Goal: Task Accomplishment & Management: Use online tool/utility

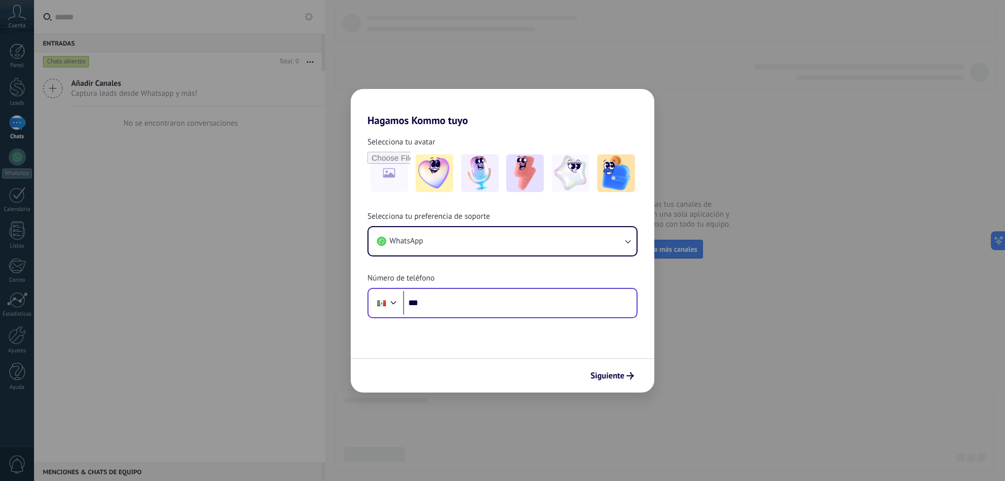
click at [461, 315] on div "Phone ***" at bounding box center [503, 303] width 270 height 30
click at [462, 312] on input "***" at bounding box center [520, 303] width 234 height 24
click at [438, 304] on input "***" at bounding box center [520, 303] width 234 height 24
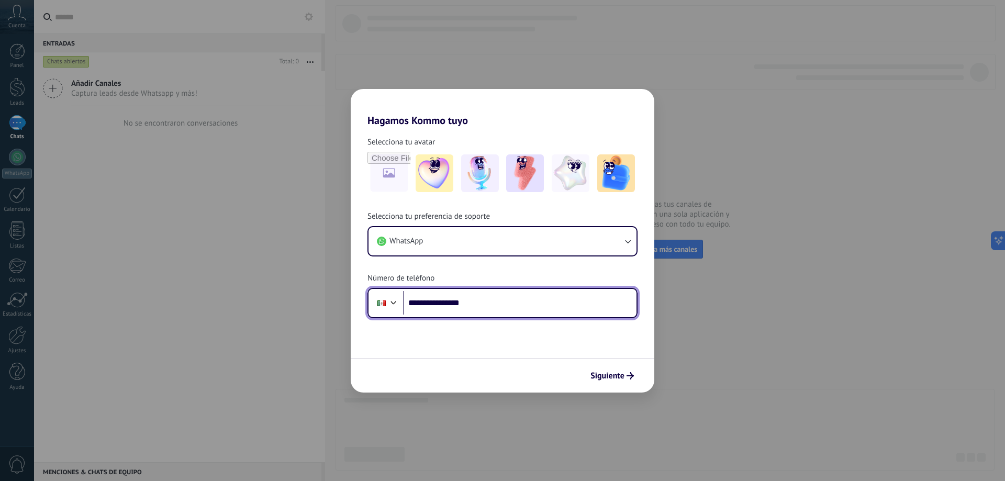
type input "**********"
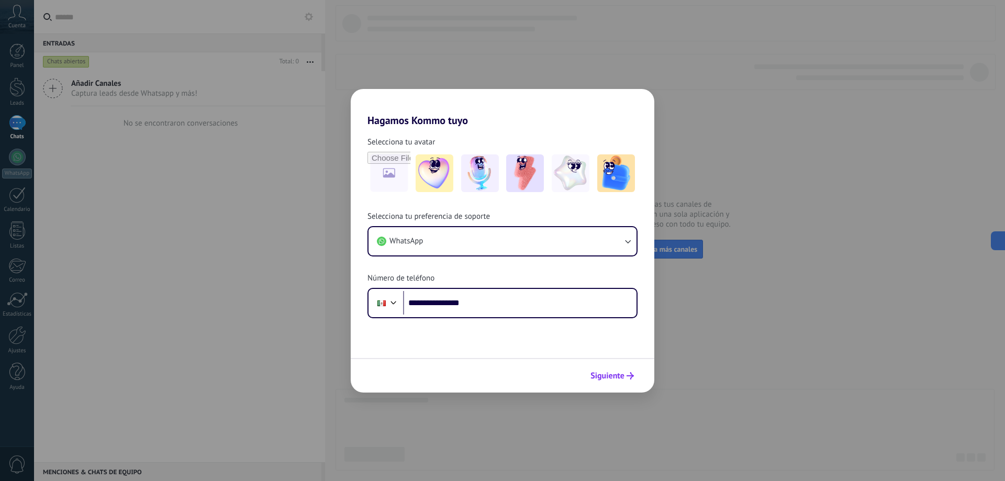
click at [632, 376] on use "submit" at bounding box center [630, 375] width 7 height 7
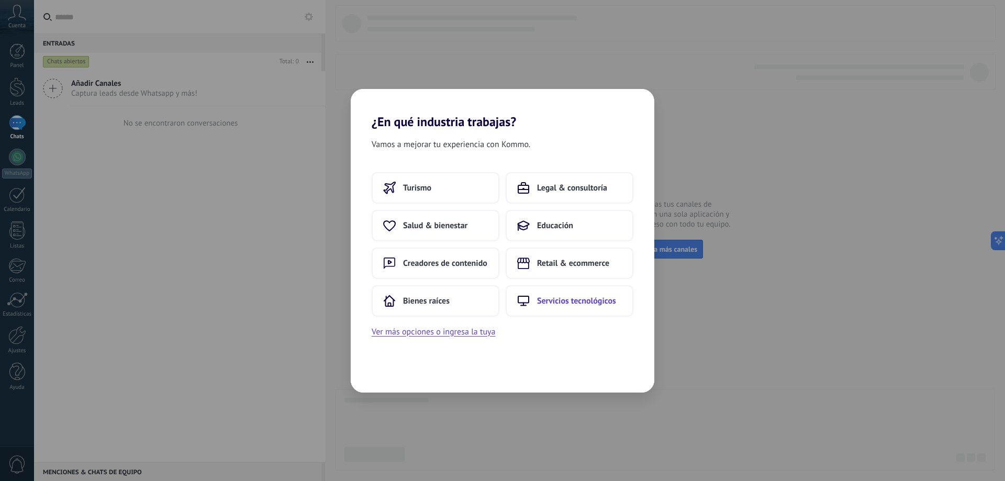
click at [559, 305] on span "Servicios tecnológicos" at bounding box center [576, 301] width 79 height 10
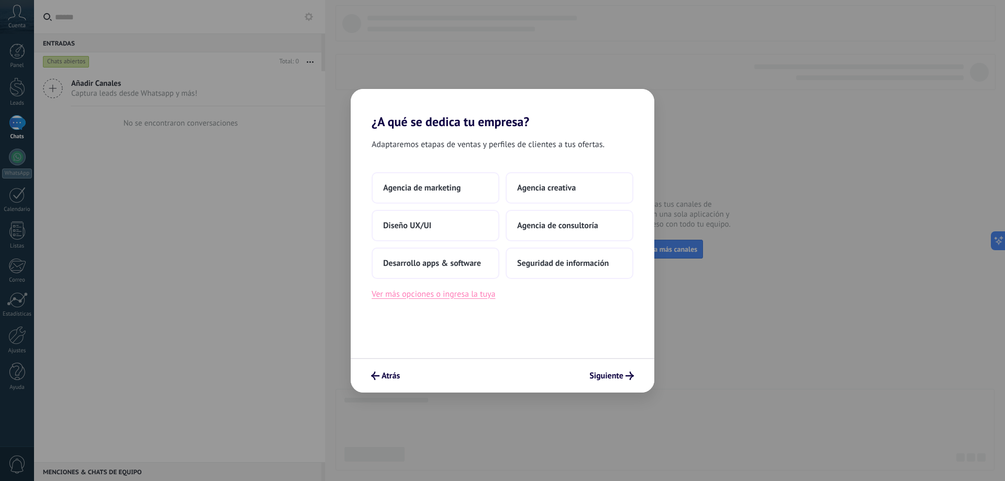
click at [443, 298] on button "Ver más opciones o ingresa la tuya" at bounding box center [434, 294] width 124 height 14
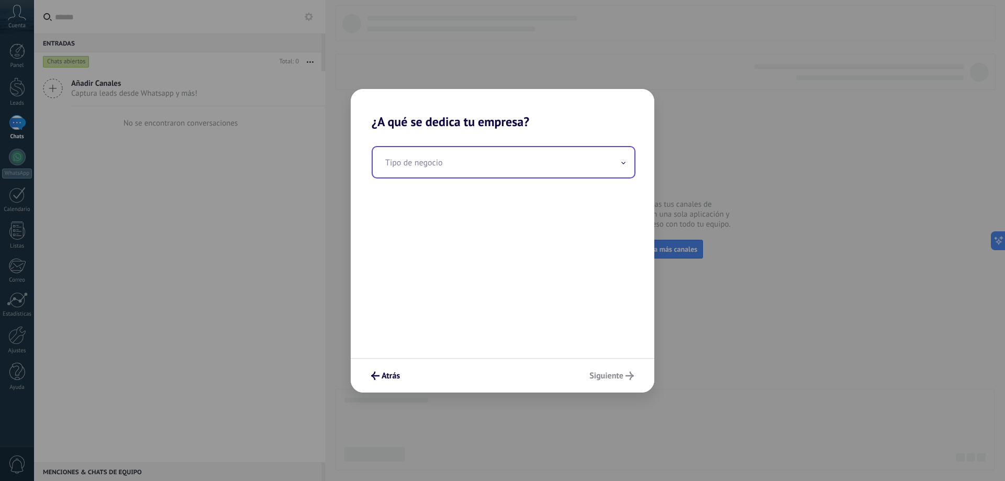
click at [417, 165] on input "text" at bounding box center [504, 162] width 262 height 30
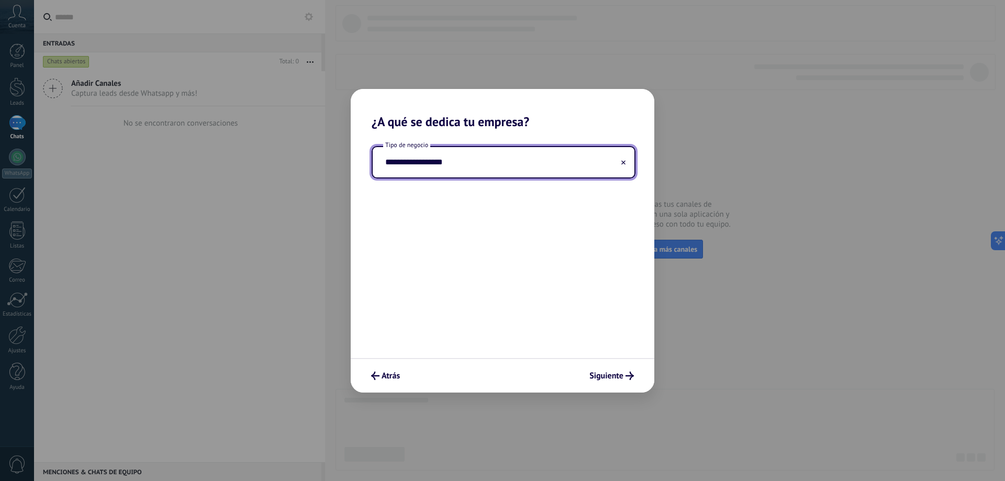
type input "**********"
click at [628, 379] on icon "submit" at bounding box center [630, 376] width 8 height 8
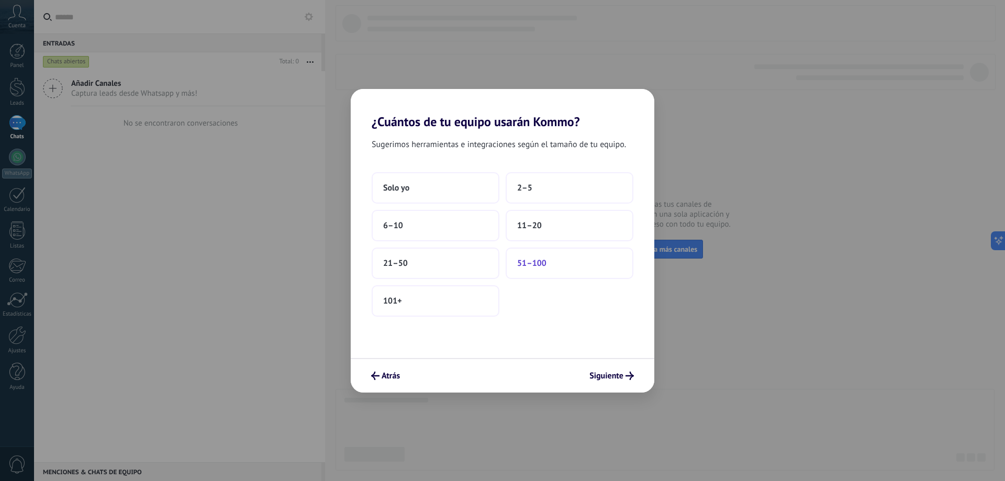
click at [531, 263] on span "51–100" at bounding box center [531, 263] width 29 height 10
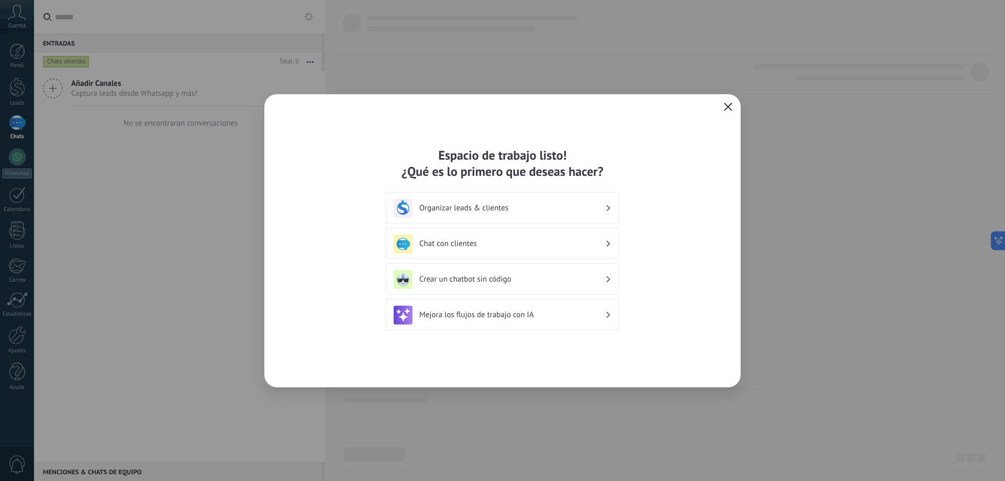
click at [610, 283] on div "Crear un chatbot sin código" at bounding box center [503, 279] width 218 height 19
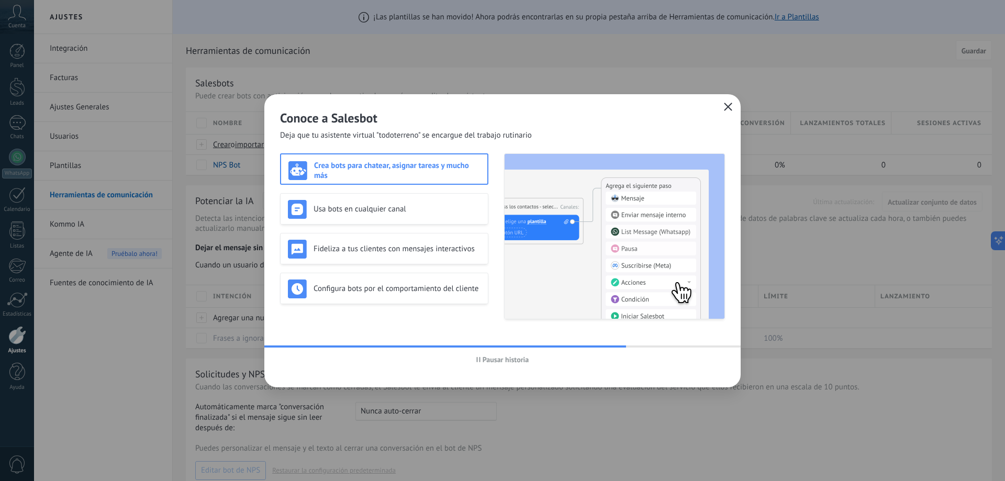
click at [479, 358] on icon "button" at bounding box center [478, 359] width 4 height 5
click at [479, 358] on icon "button" at bounding box center [479, 359] width 4 height 5
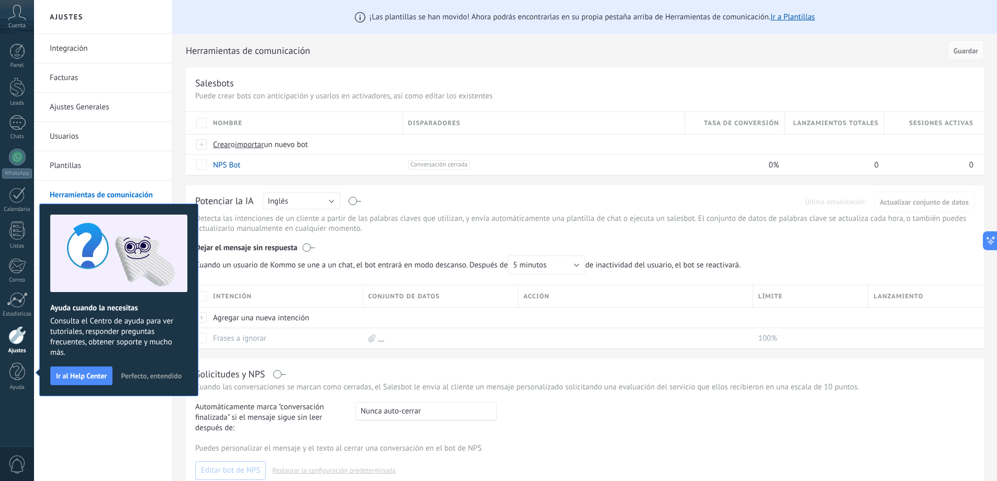
click at [137, 374] on span "Perfecto, entendido" at bounding box center [151, 375] width 61 height 7
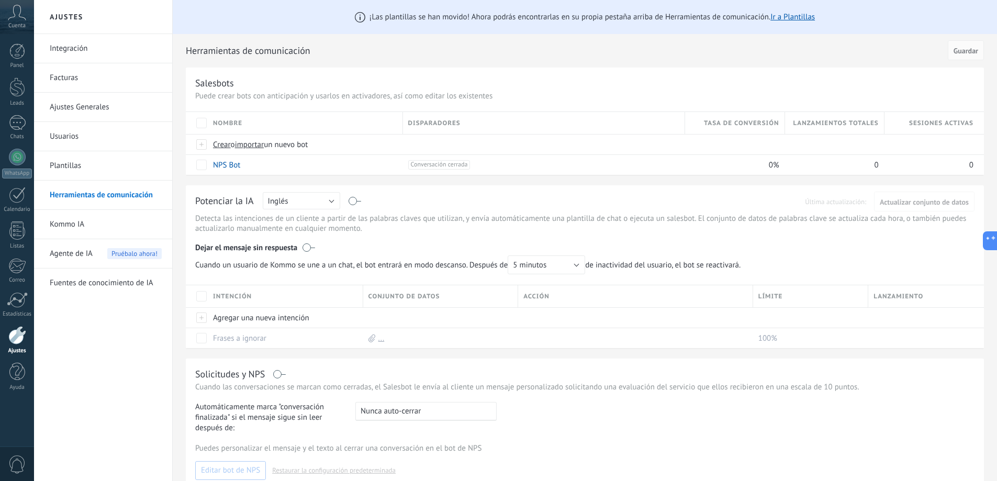
click at [19, 21] on div "Cuenta" at bounding box center [17, 17] width 34 height 34
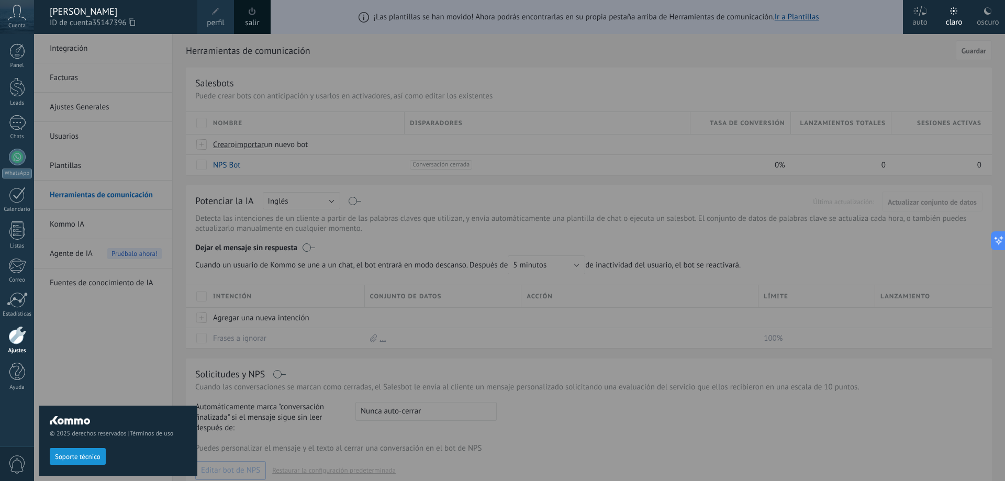
click at [836, 24] on div at bounding box center [536, 240] width 1005 height 481
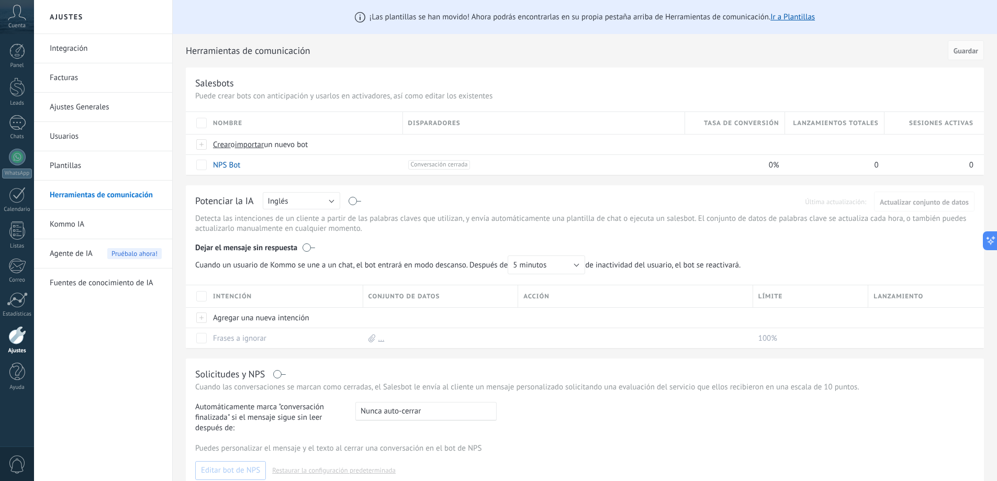
click at [16, 21] on div "Cuenta" at bounding box center [17, 17] width 34 height 34
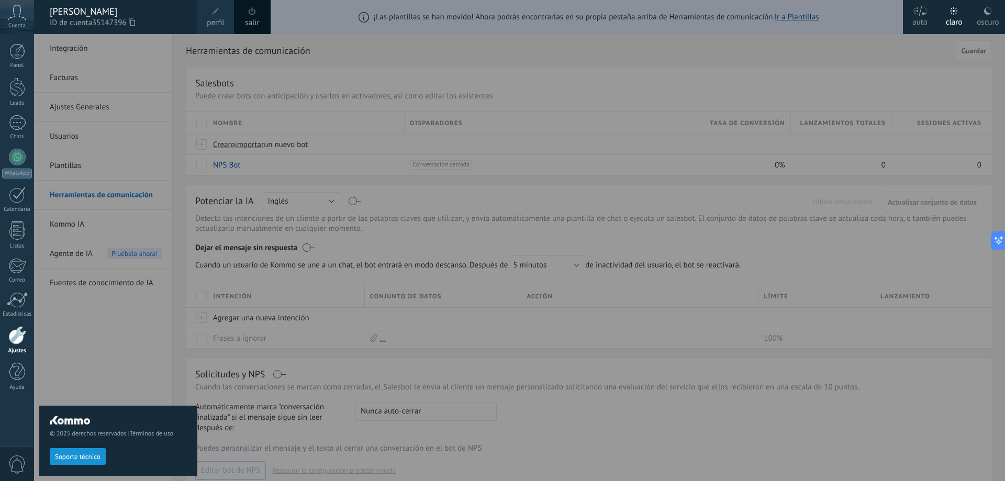
click at [81, 18] on span "ID de cuenta 35147396" at bounding box center [118, 23] width 137 height 12
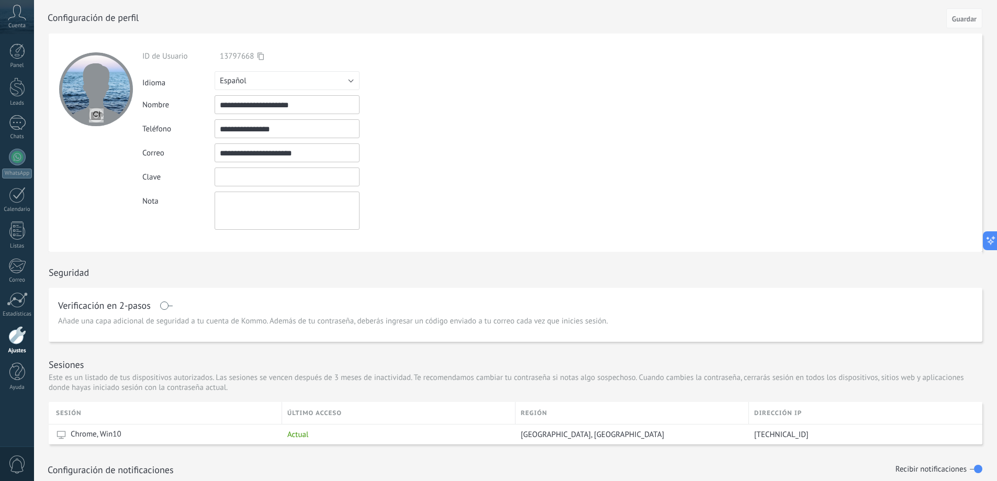
click at [260, 175] on input "textbox" at bounding box center [287, 177] width 145 height 19
click at [239, 213] on textarea at bounding box center [287, 211] width 145 height 38
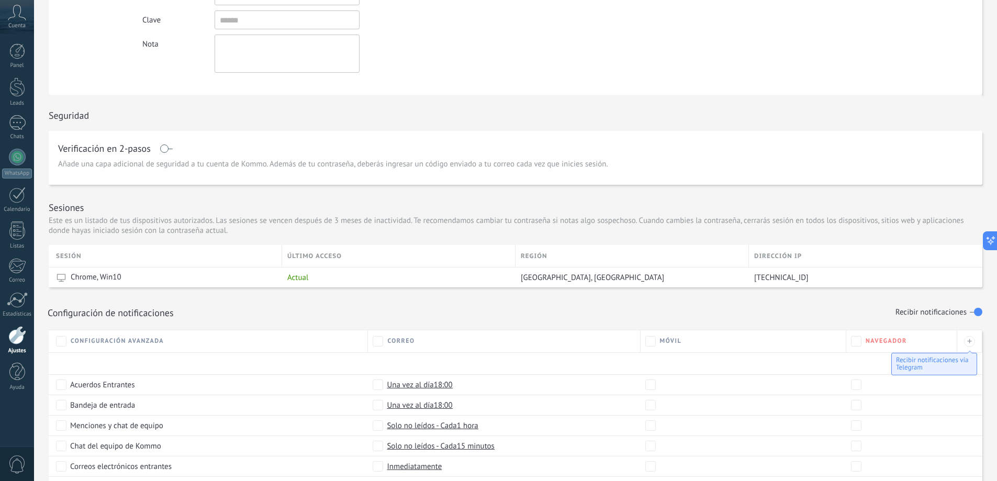
scroll to position [376, 0]
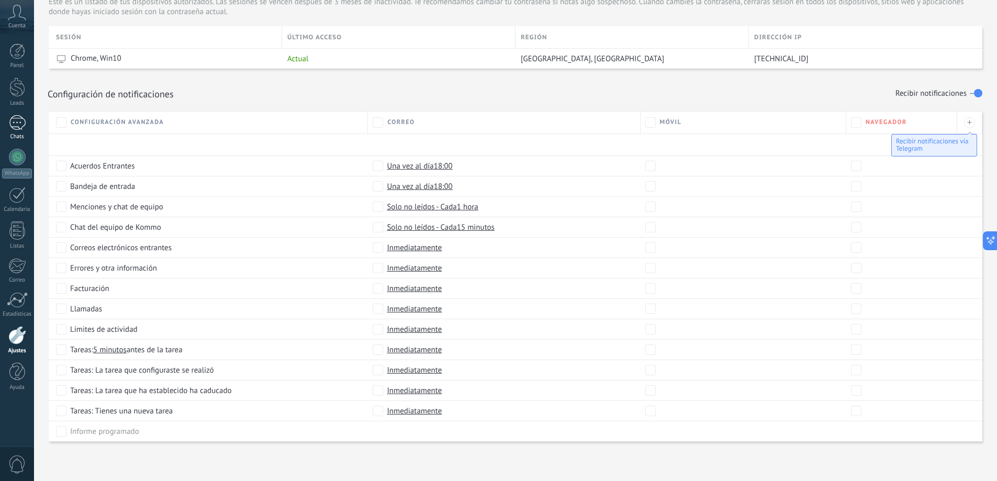
click at [15, 129] on div at bounding box center [17, 122] width 17 height 15
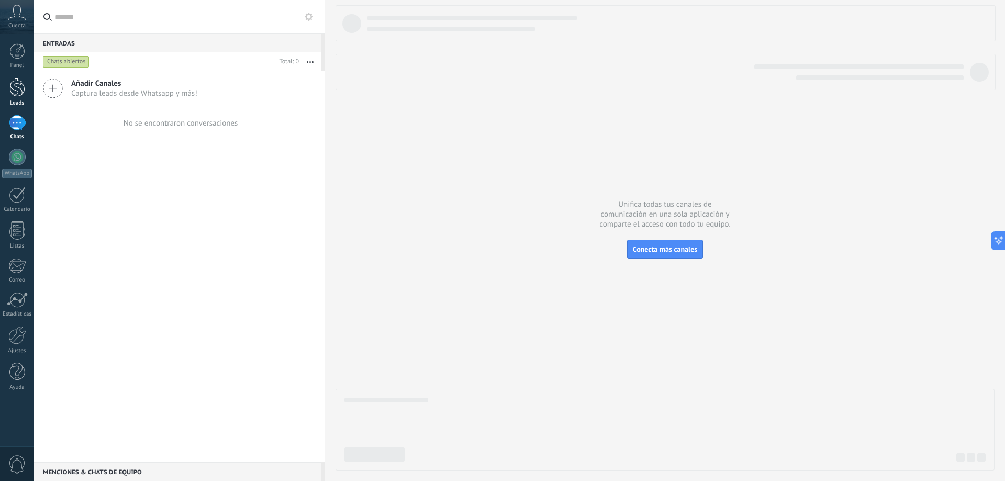
click at [17, 94] on div at bounding box center [17, 86] width 16 height 19
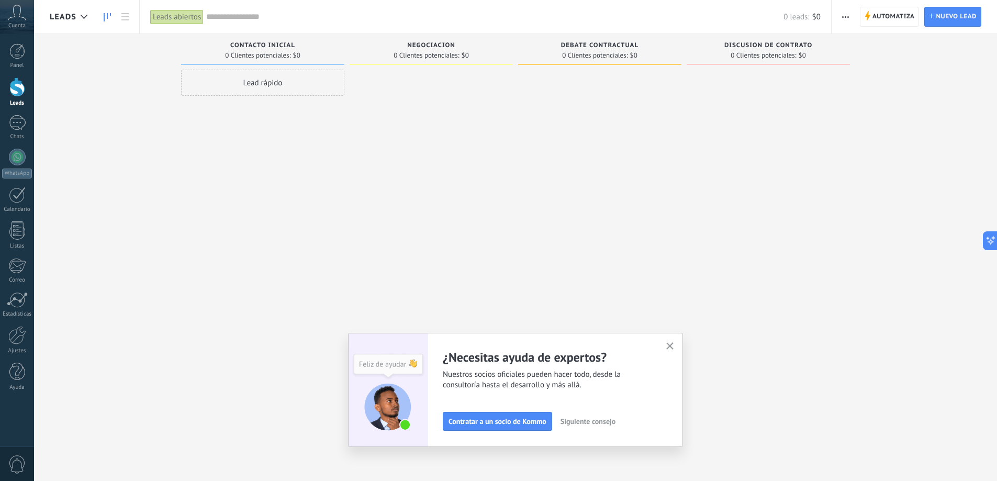
click at [670, 344] on button "button" at bounding box center [670, 347] width 13 height 14
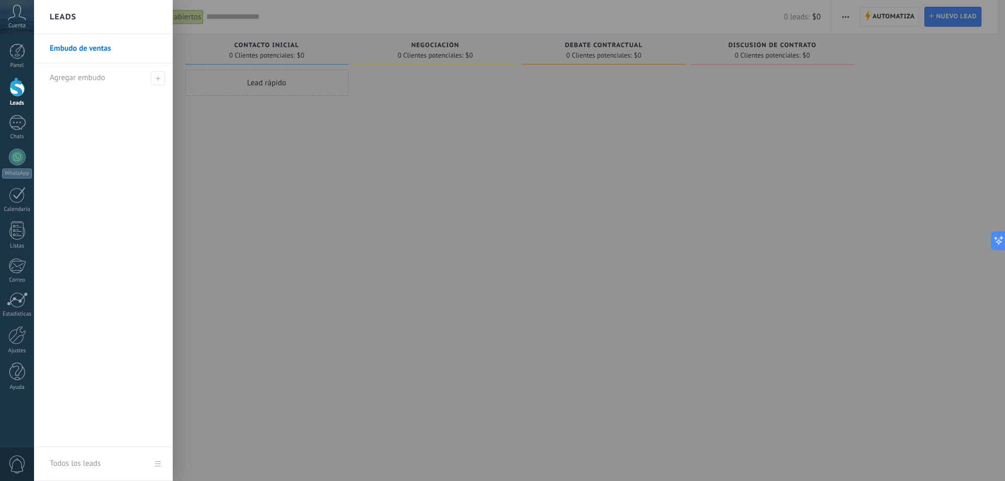
click at [18, 24] on span "Cuenta" at bounding box center [16, 26] width 17 height 7
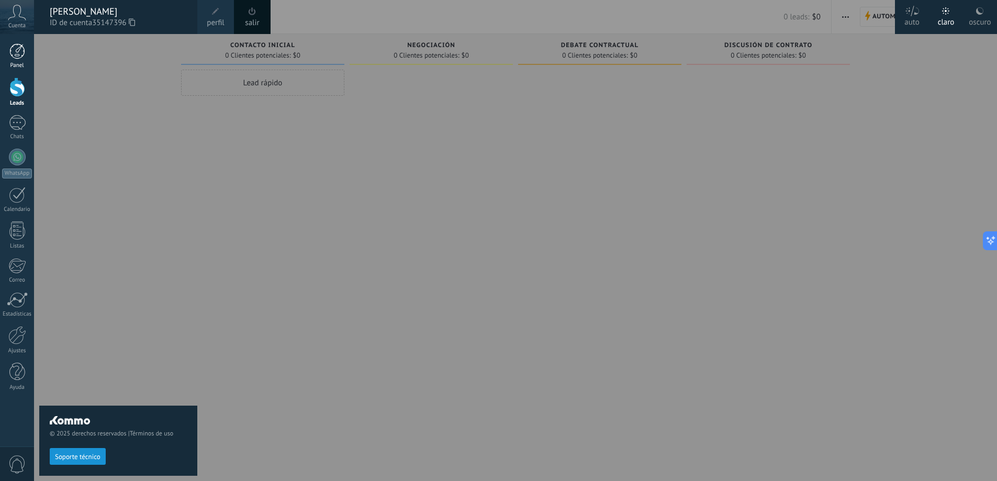
click at [15, 50] on div at bounding box center [17, 51] width 16 height 16
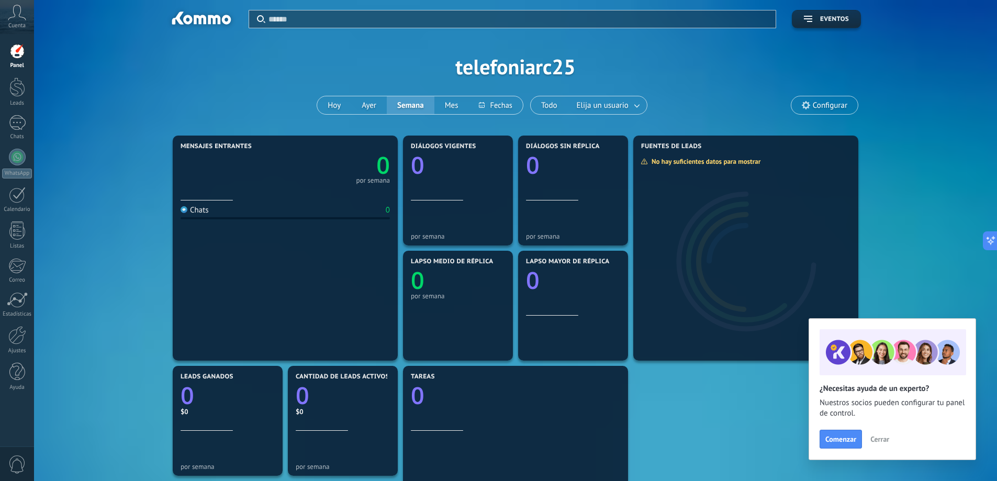
click at [884, 441] on span "Cerrar" at bounding box center [880, 439] width 19 height 7
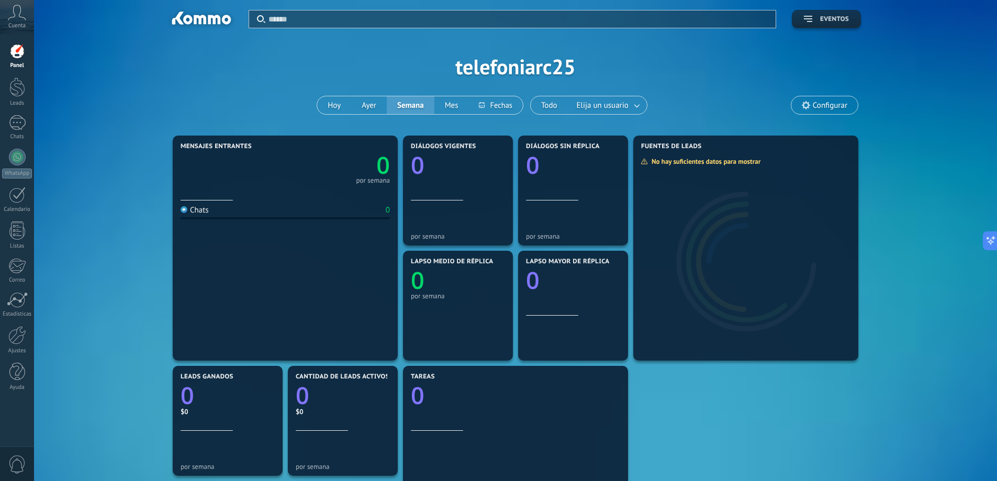
click at [810, 20] on icon "button" at bounding box center [808, 19] width 8 height 6
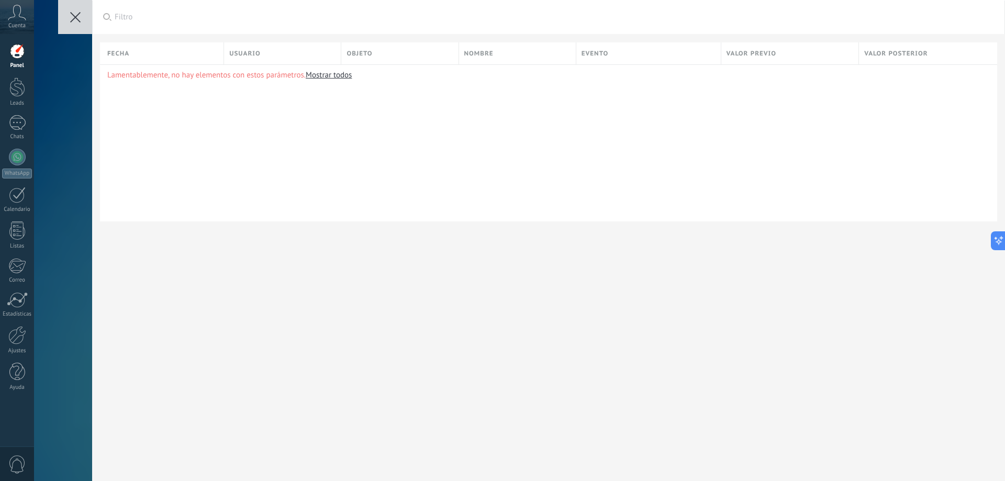
click at [82, 82] on div "Aplicar Filtro Todos los eventos Mis eventos Eventos [PERSON_NAME] Eventos [PER…" at bounding box center [519, 240] width 971 height 481
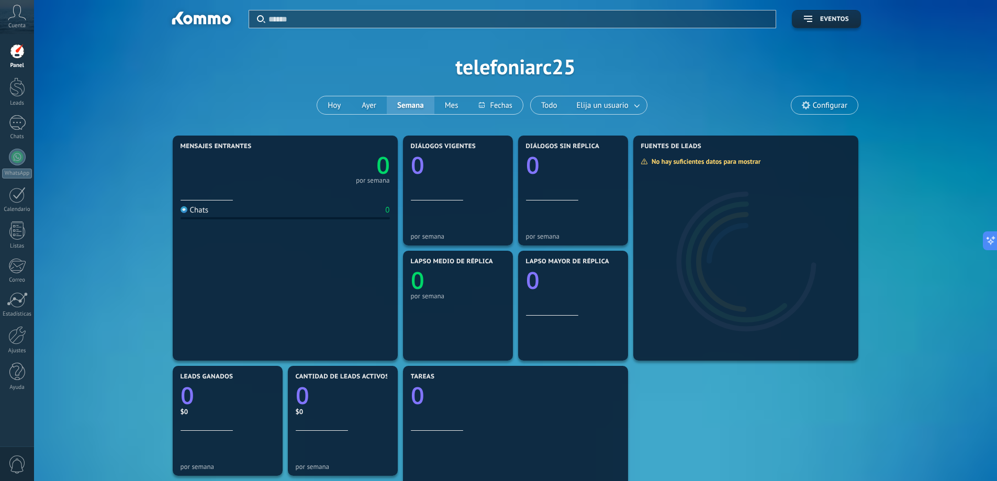
click at [17, 17] on icon at bounding box center [17, 13] width 18 height 16
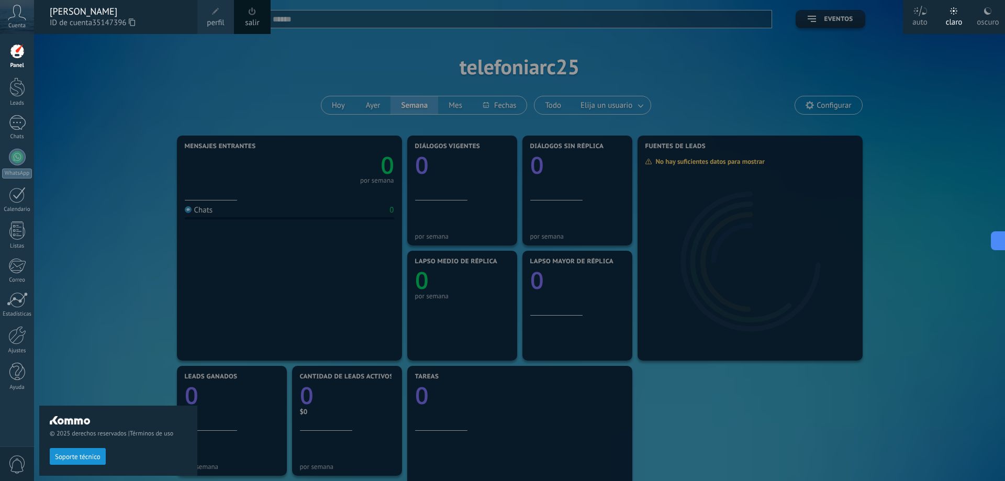
click at [799, 45] on div at bounding box center [536, 240] width 1005 height 481
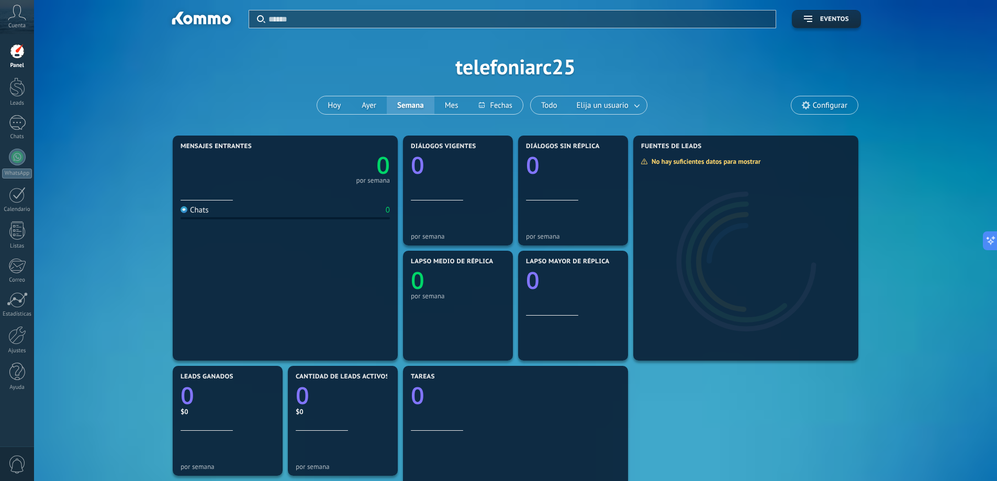
drag, startPoint x: 152, startPoint y: 55, endPoint x: 41, endPoint y: 196, distance: 179.3
click at [152, 55] on div "Aplicar Eventos telefoniarc25 [PERSON_NAME] Semana Mes Todo Elija un usuario Co…" at bounding box center [516, 66] width 932 height 133
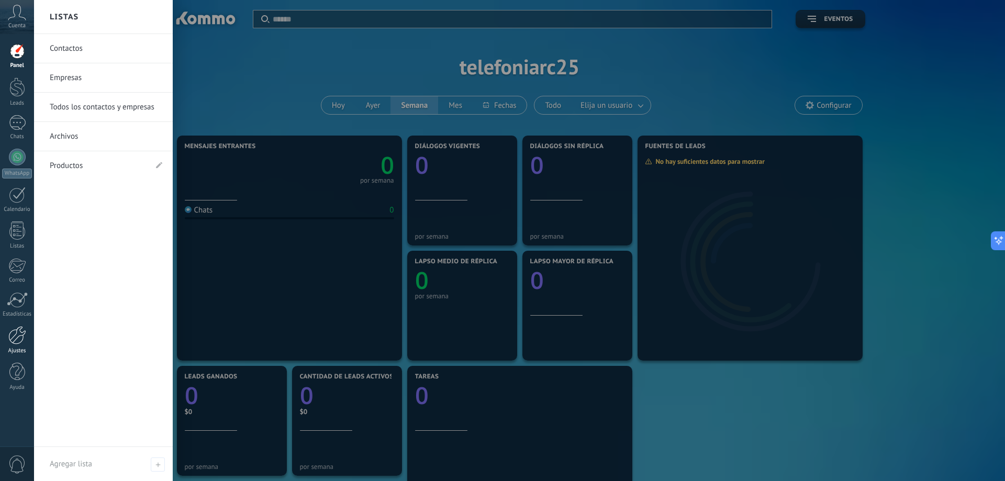
click at [21, 330] on div at bounding box center [17, 335] width 18 height 18
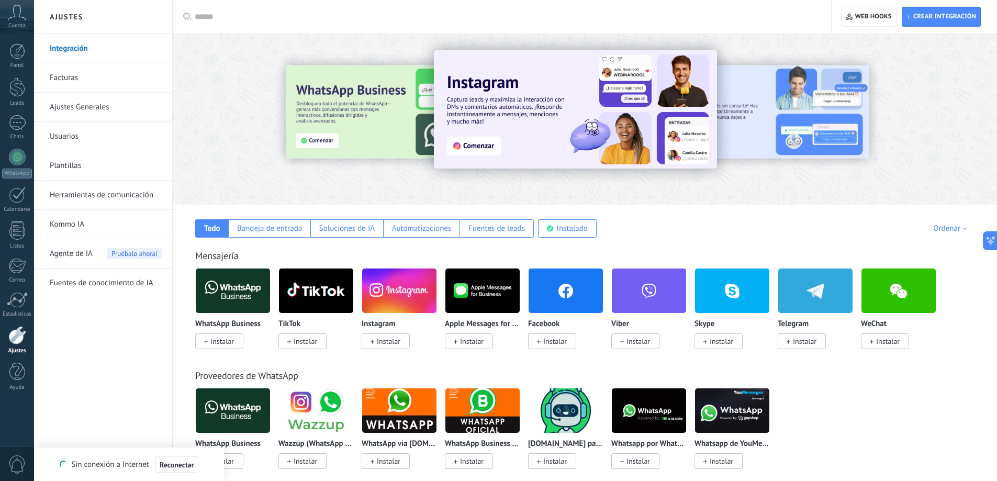
click at [20, 460] on span "0" at bounding box center [17, 464] width 18 height 18
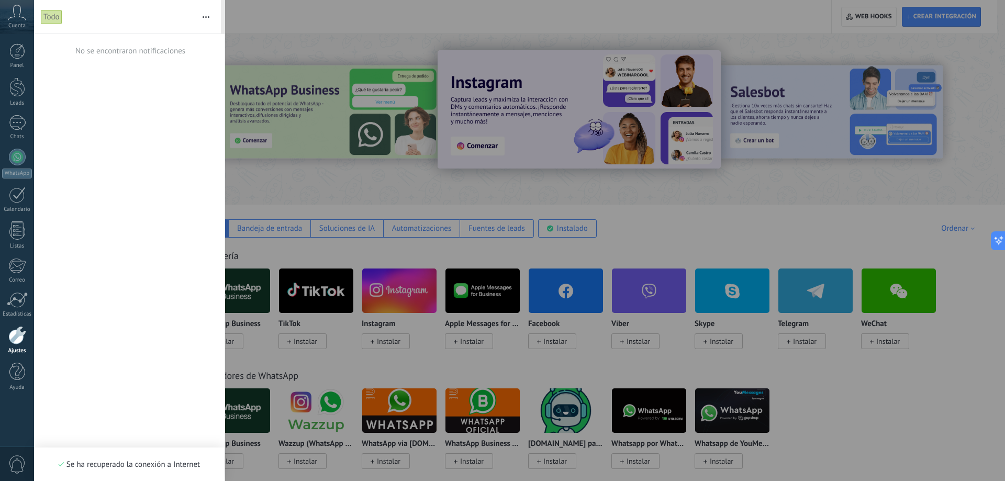
click at [20, 460] on span "0" at bounding box center [17, 464] width 18 height 18
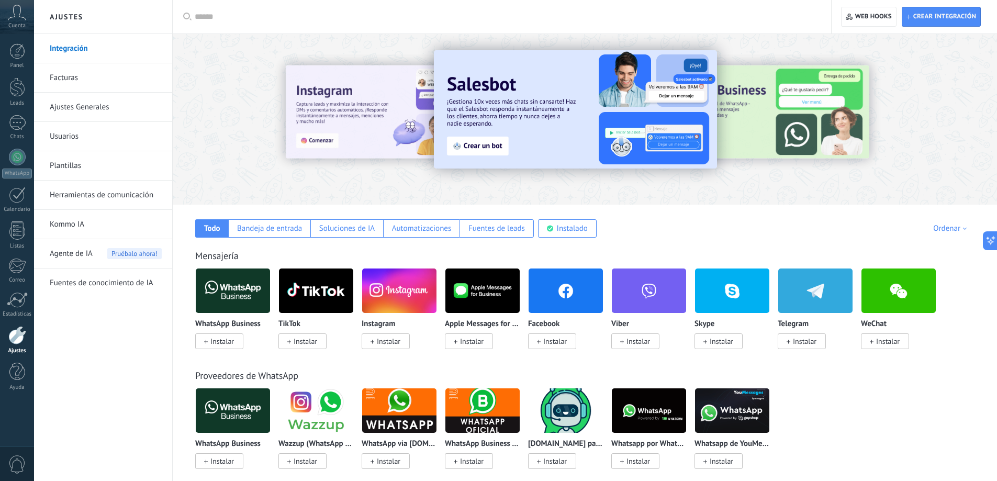
click at [242, 13] on input "text" at bounding box center [506, 17] width 622 height 11
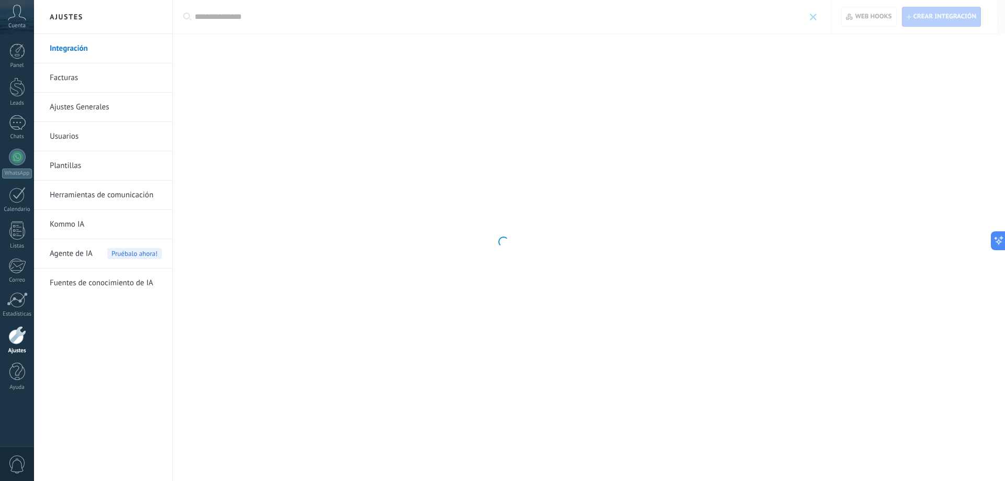
type input "**********"
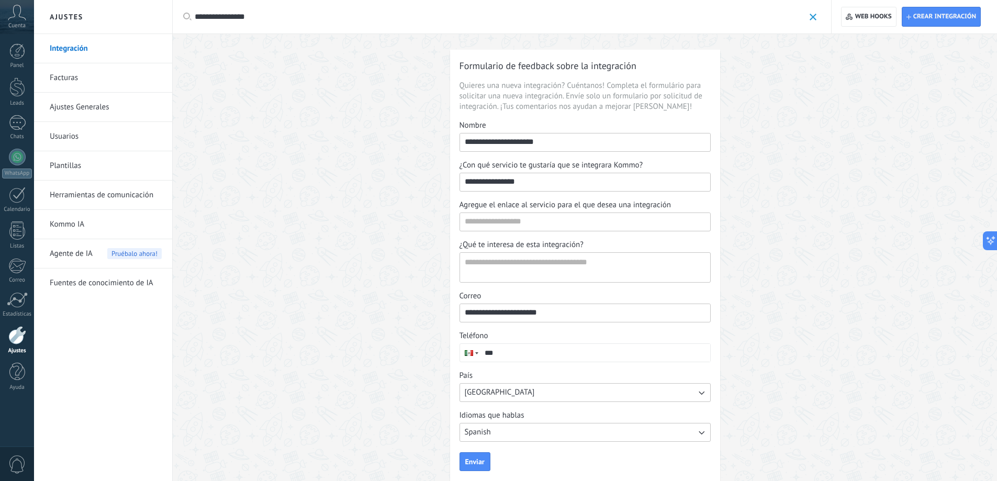
drag, startPoint x: 297, startPoint y: 16, endPoint x: 89, endPoint y: 35, distance: 208.7
click at [93, 30] on div "**********" at bounding box center [515, 251] width 963 height 502
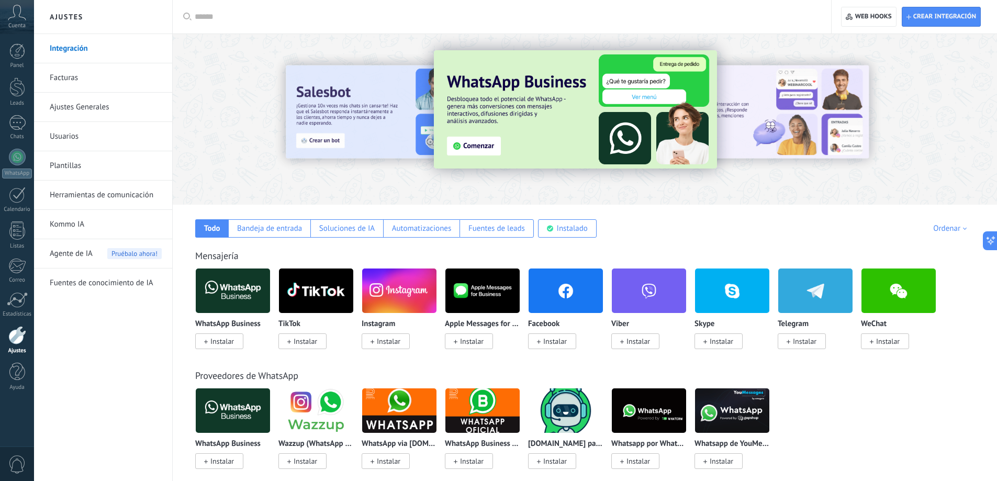
click at [76, 108] on link "Ajustes Generales" at bounding box center [106, 107] width 112 height 29
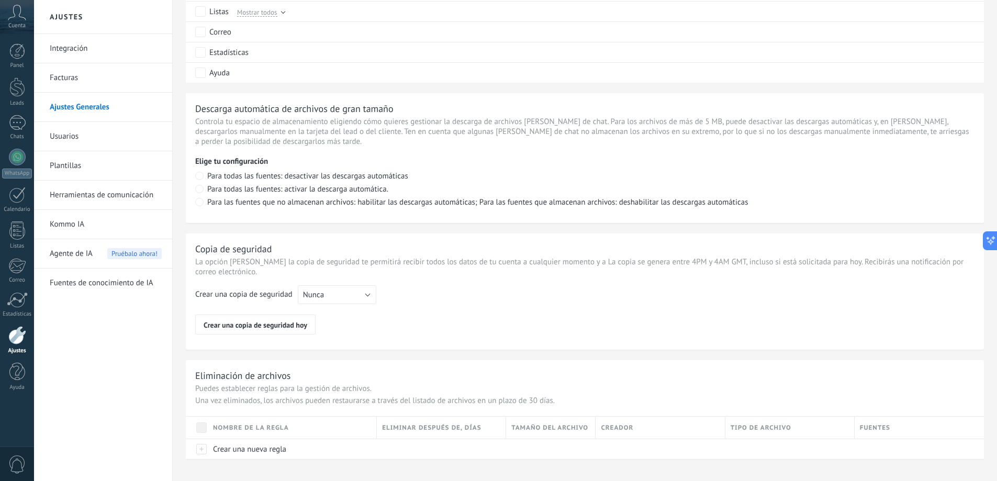
scroll to position [662, 0]
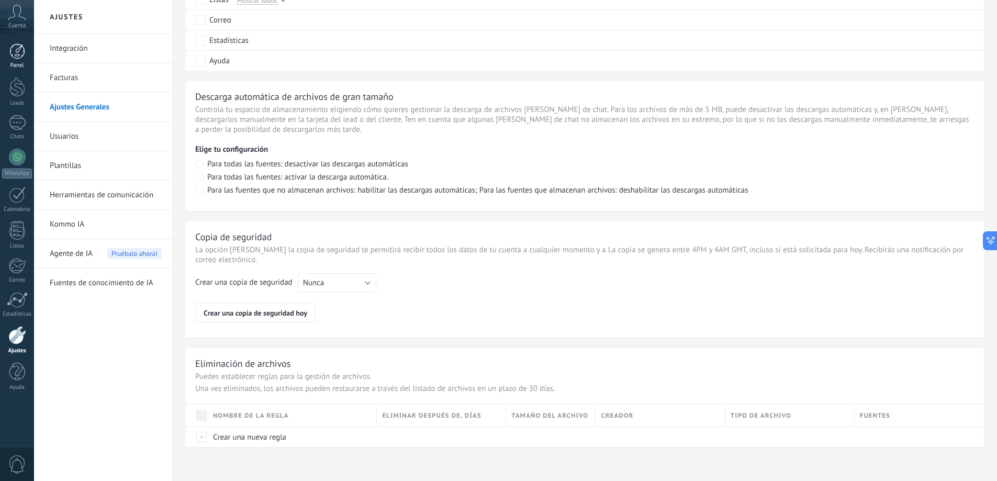
click at [17, 52] on div at bounding box center [17, 51] width 16 height 16
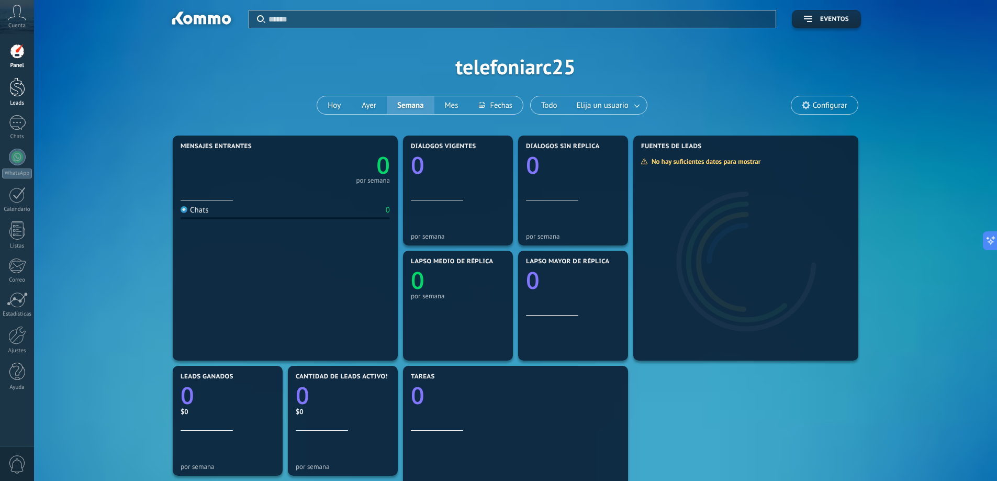
click at [17, 90] on div at bounding box center [17, 86] width 16 height 19
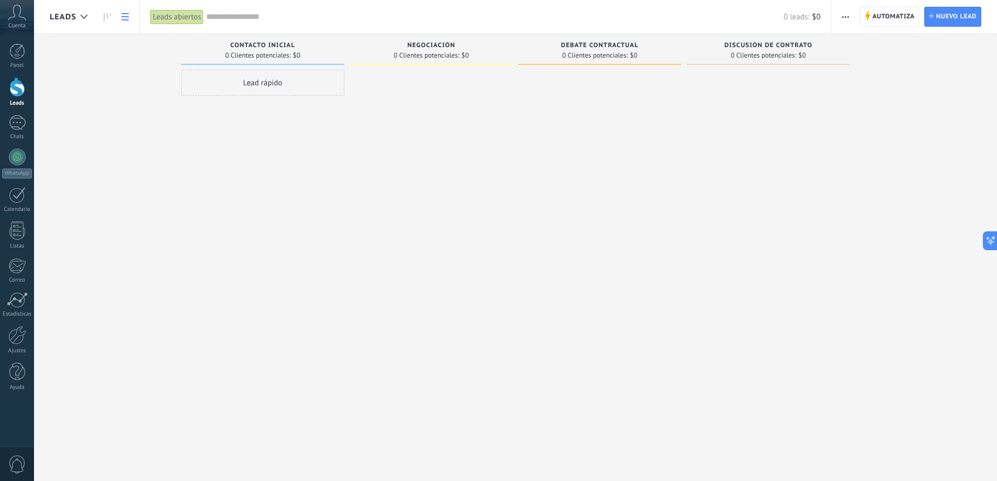
click at [126, 17] on use at bounding box center [124, 16] width 7 height 7
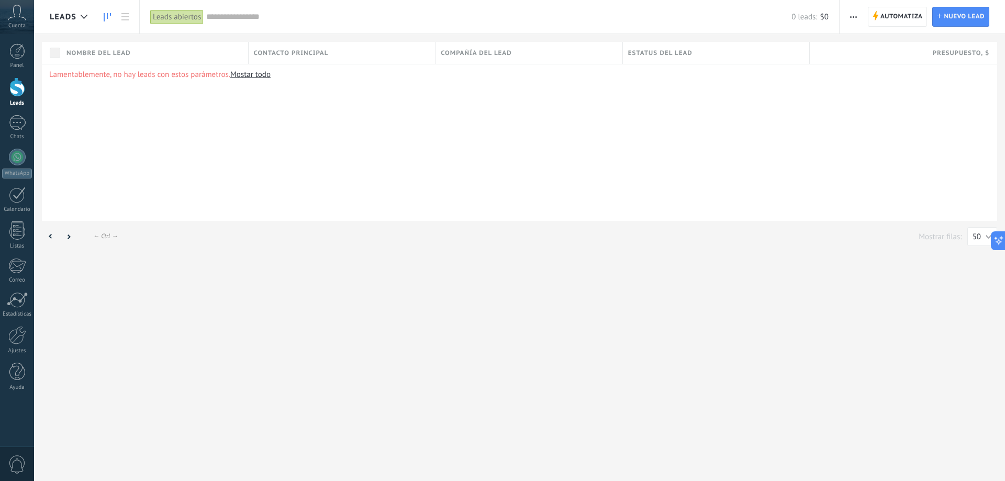
click at [109, 16] on icon at bounding box center [107, 17] width 7 height 8
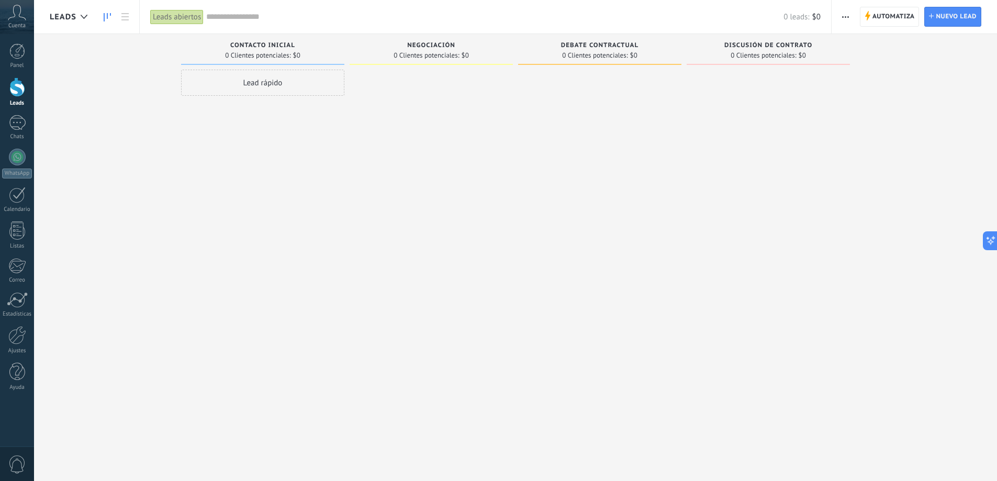
click at [852, 15] on button "button" at bounding box center [845, 17] width 15 height 20
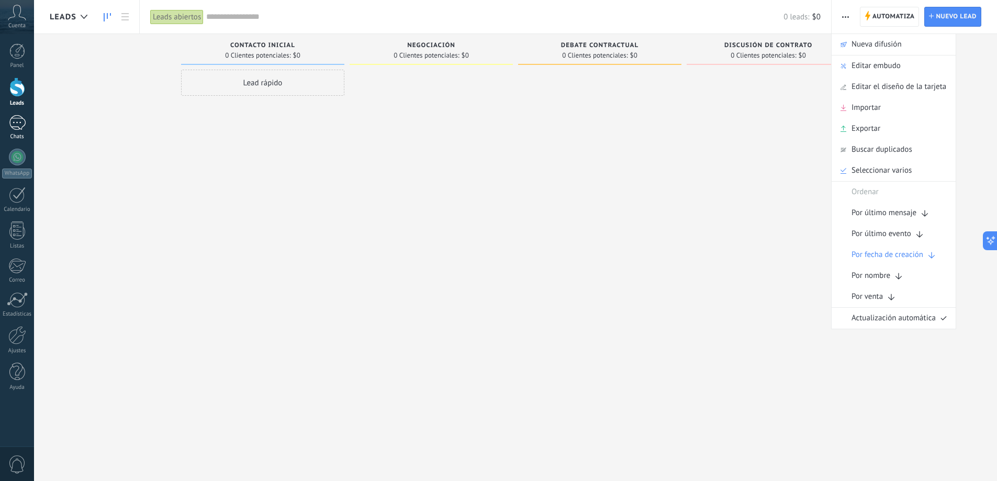
click at [18, 127] on div at bounding box center [17, 122] width 17 height 15
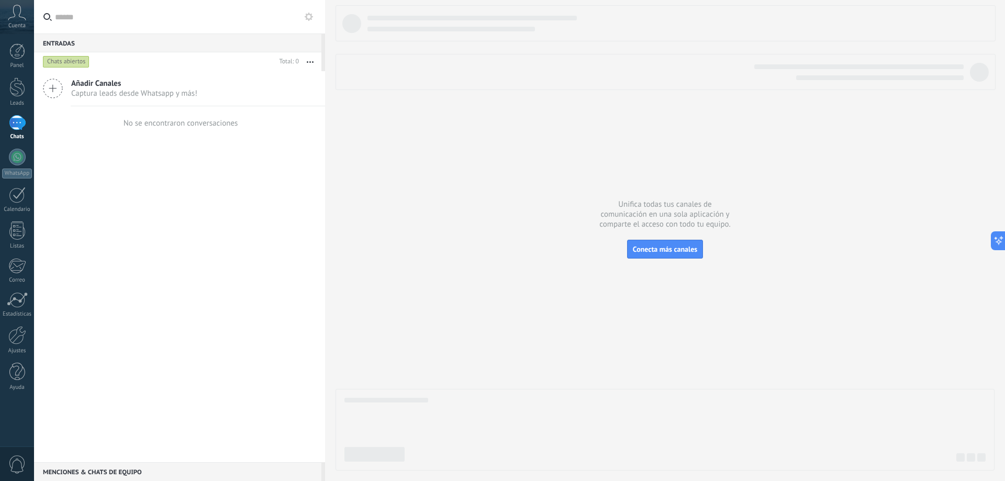
click at [60, 88] on icon at bounding box center [53, 89] width 20 height 20
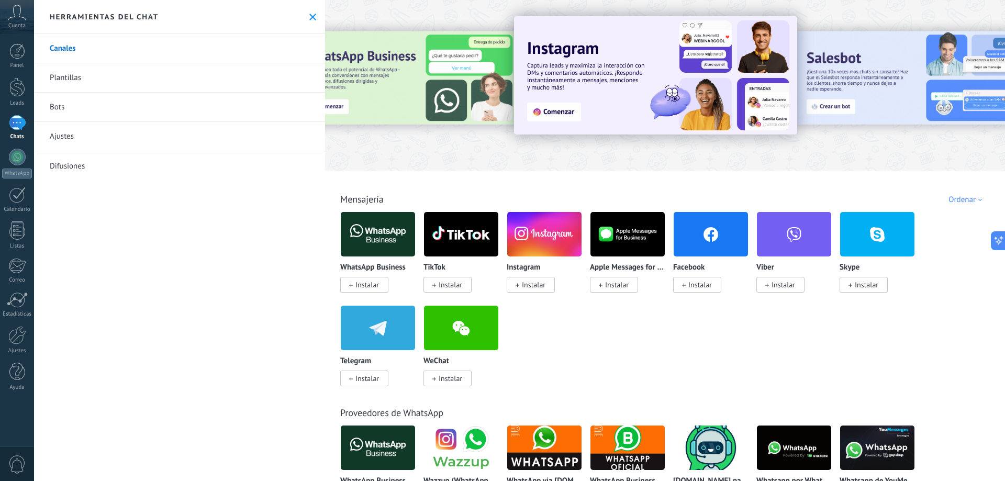
click at [370, 237] on img at bounding box center [378, 234] width 74 height 51
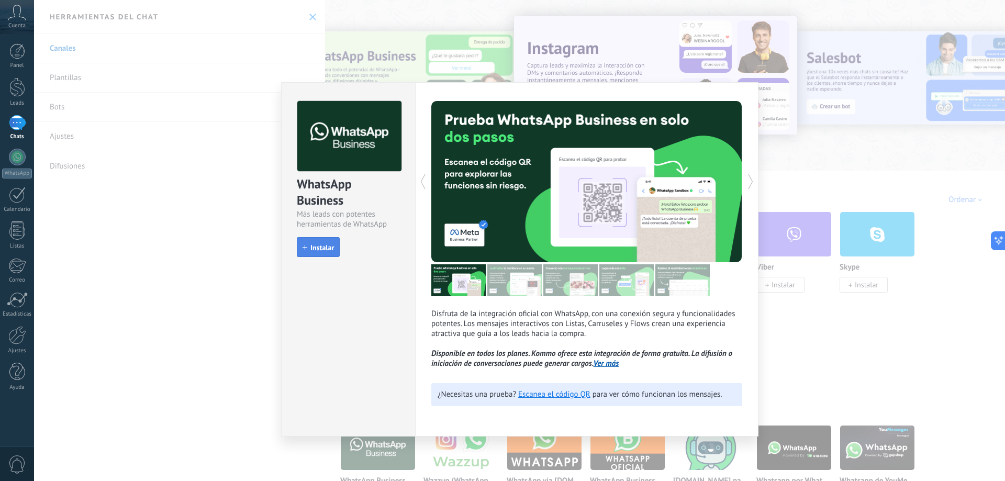
click at [328, 249] on span "Instalar" at bounding box center [322, 247] width 24 height 7
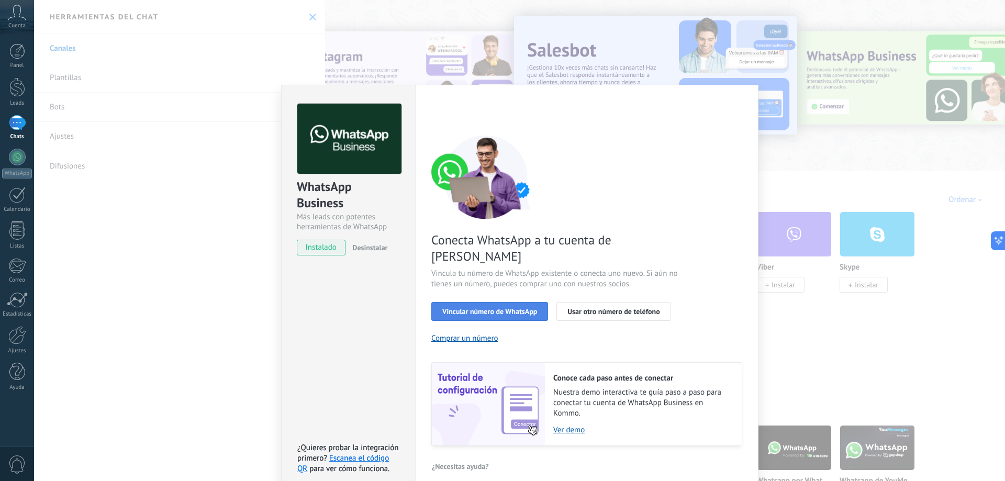
click at [524, 308] on span "Vincular número de WhatsApp" at bounding box center [489, 311] width 95 height 7
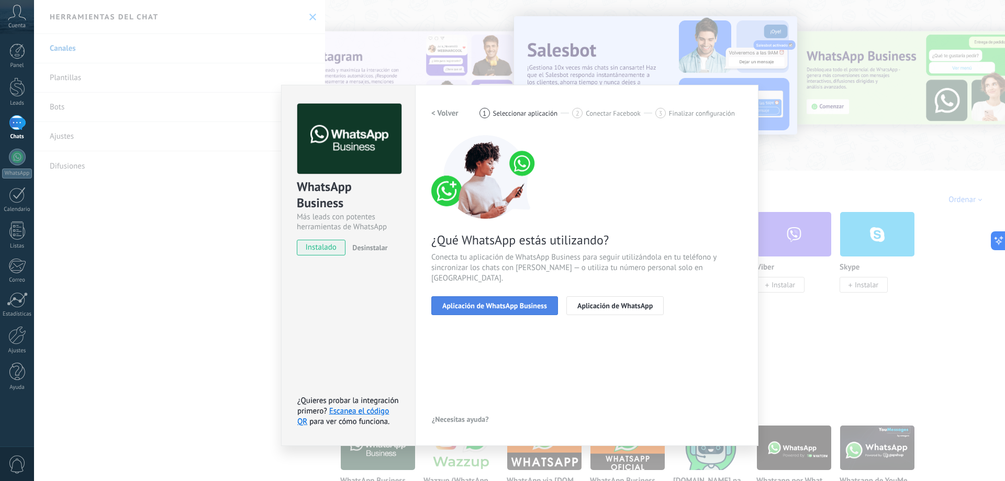
click at [517, 302] on span "Aplicación de WhatsApp Business" at bounding box center [494, 305] width 105 height 7
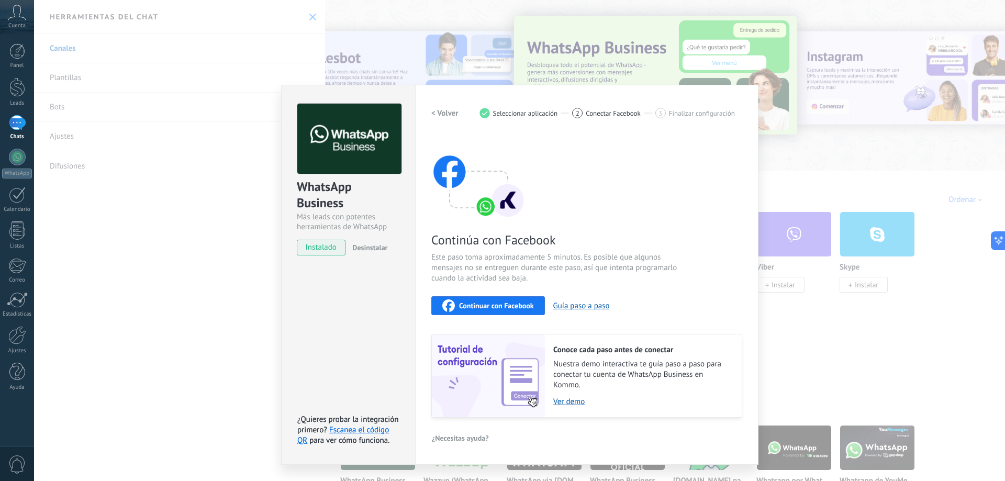
click at [509, 306] on span "Continuar con Facebook" at bounding box center [496, 305] width 75 height 7
click at [168, 185] on div "WhatsApp Business Más leads con potentes herramientas de WhatsApp instalado Des…" at bounding box center [519, 240] width 971 height 481
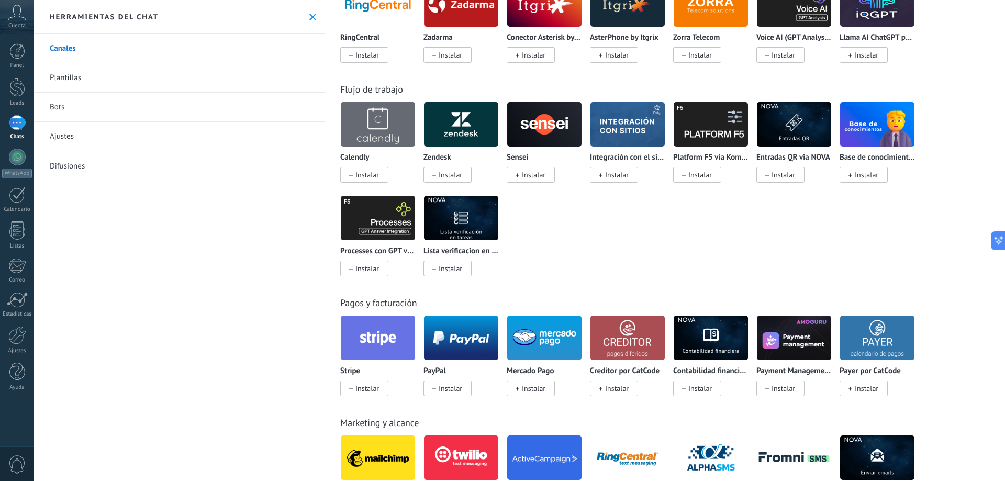
scroll to position [942, 0]
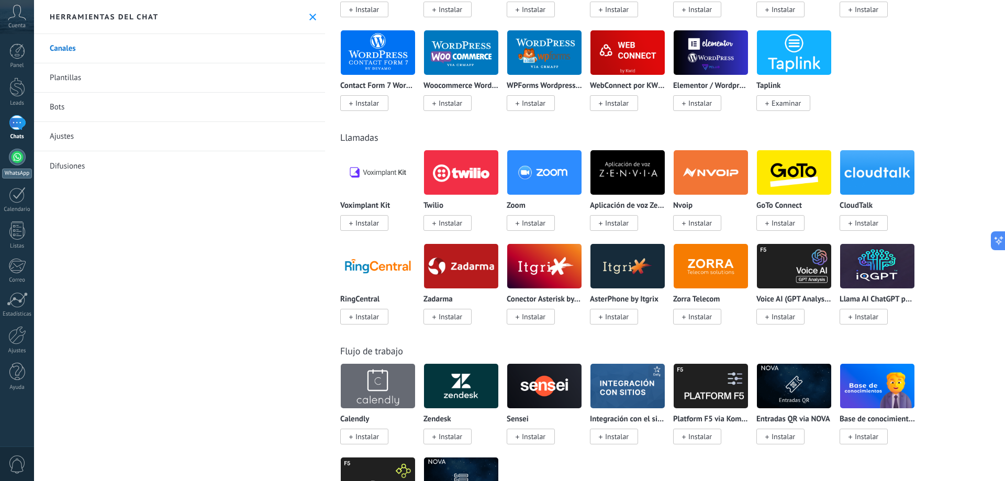
click at [19, 160] on div at bounding box center [17, 157] width 17 height 17
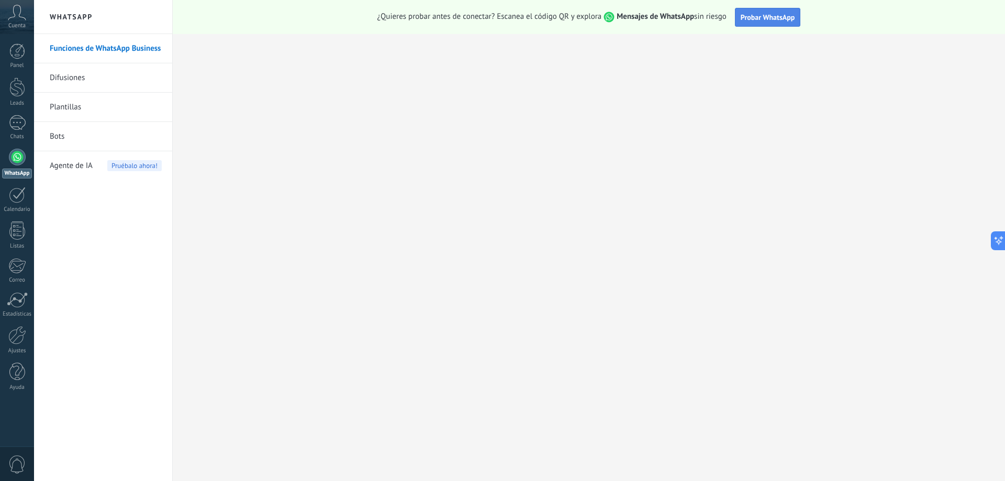
click at [758, 16] on span "Probar WhatsApp" at bounding box center [768, 17] width 54 height 9
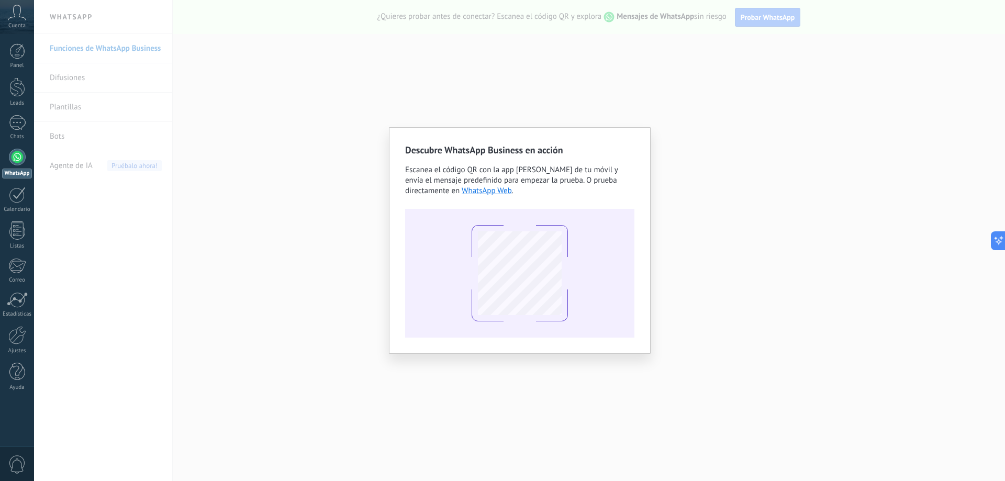
click at [594, 97] on div "Descubre WhatsApp Business en acción Escanea el código QR con la app [PERSON_NA…" at bounding box center [519, 240] width 971 height 481
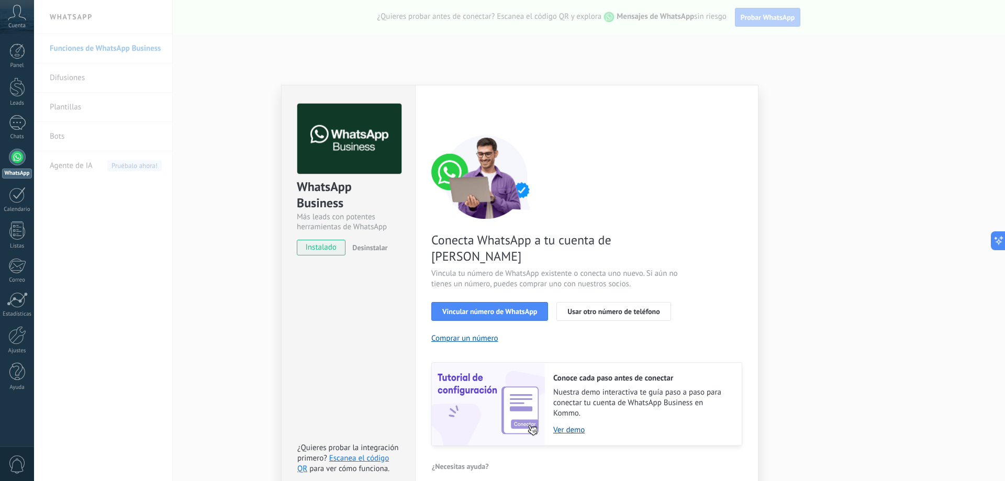
click at [238, 117] on div "WhatsApp Business Más leads con potentes herramientas de WhatsApp instalado Des…" at bounding box center [519, 240] width 971 height 481
click at [249, 251] on div "WhatsApp Business Más leads con potentes herramientas de WhatsApp instalado Des…" at bounding box center [519, 240] width 971 height 481
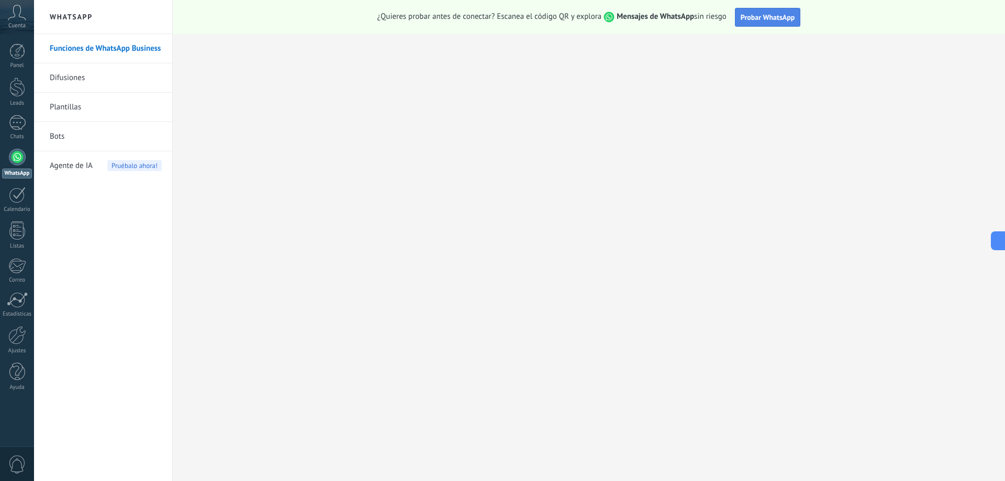
click at [765, 8] on button "Probar WhatsApp" at bounding box center [768, 17] width 66 height 19
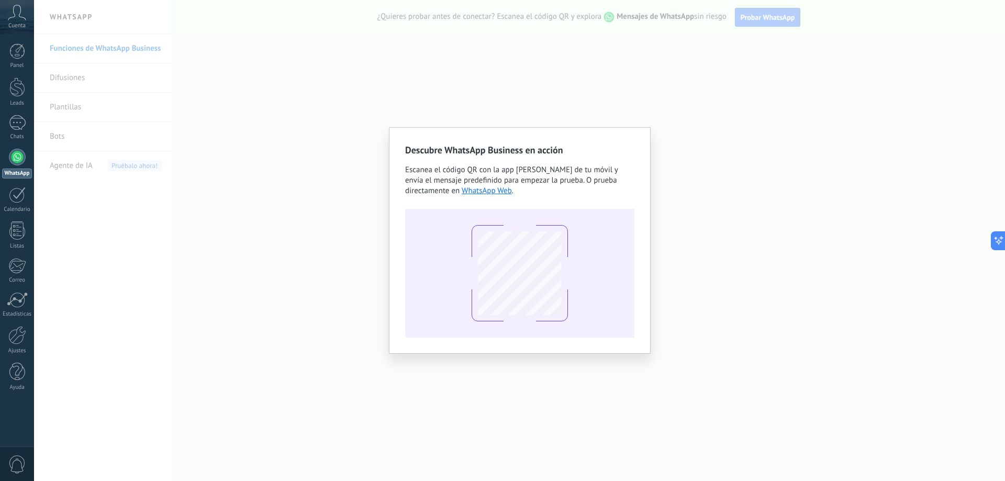
click at [703, 64] on div "Descubre WhatsApp Business en acción Escanea el código QR con la app [PERSON_NA…" at bounding box center [519, 240] width 971 height 481
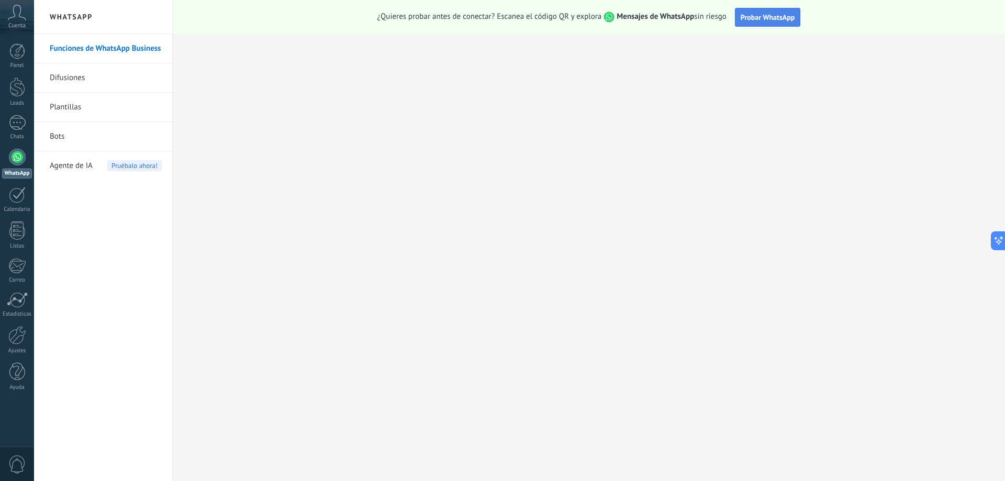
click at [757, 21] on span "Probar WhatsApp" at bounding box center [768, 17] width 54 height 9
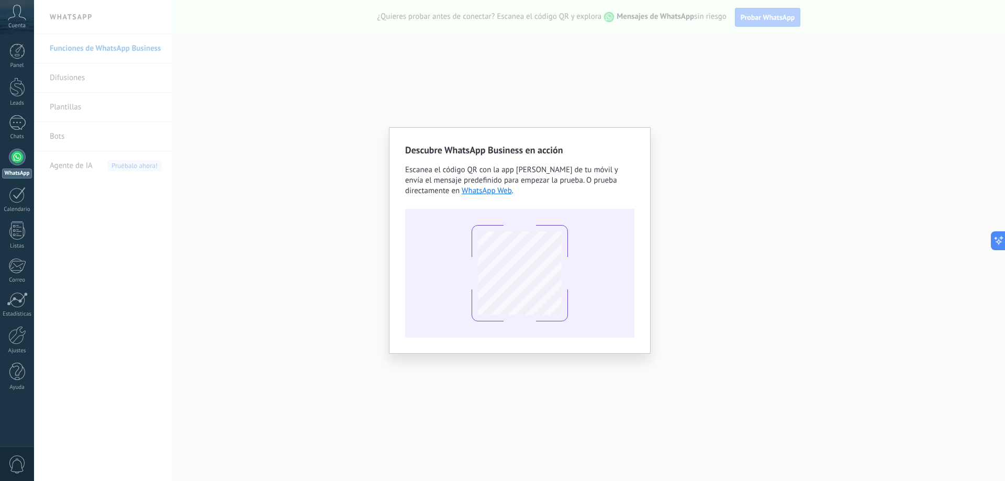
click at [628, 45] on div "Descubre WhatsApp Business en acción Escanea el código QR con la app [PERSON_NA…" at bounding box center [519, 240] width 971 height 481
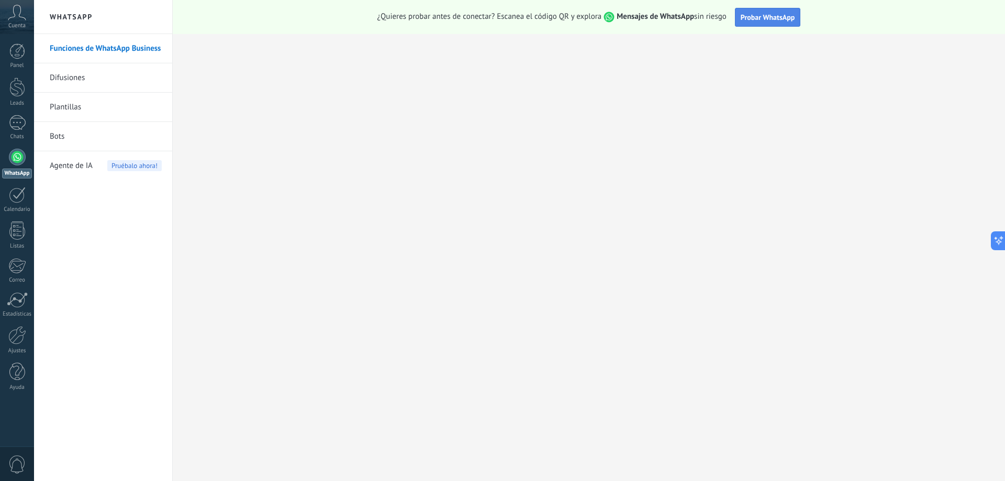
click at [760, 11] on button "Probar WhatsApp" at bounding box center [768, 17] width 66 height 19
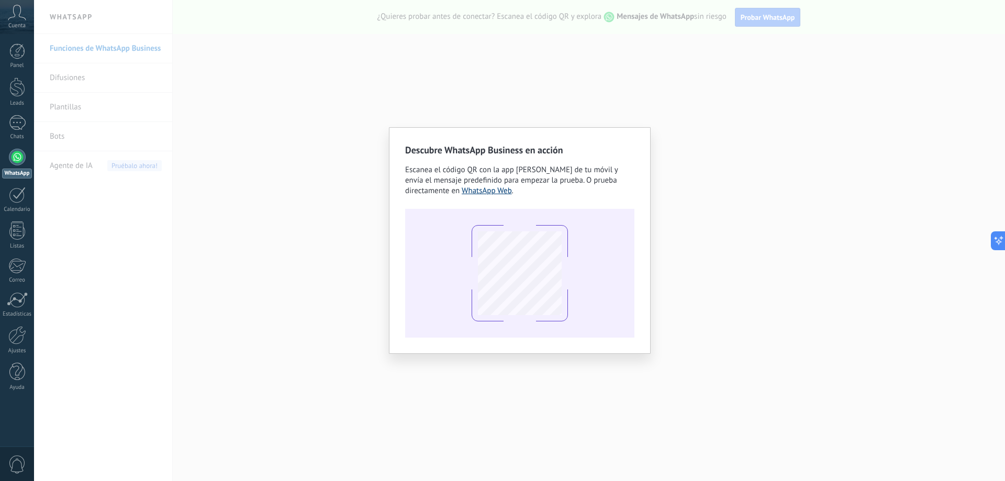
click at [486, 192] on link "WhatsApp Web" at bounding box center [487, 191] width 50 height 10
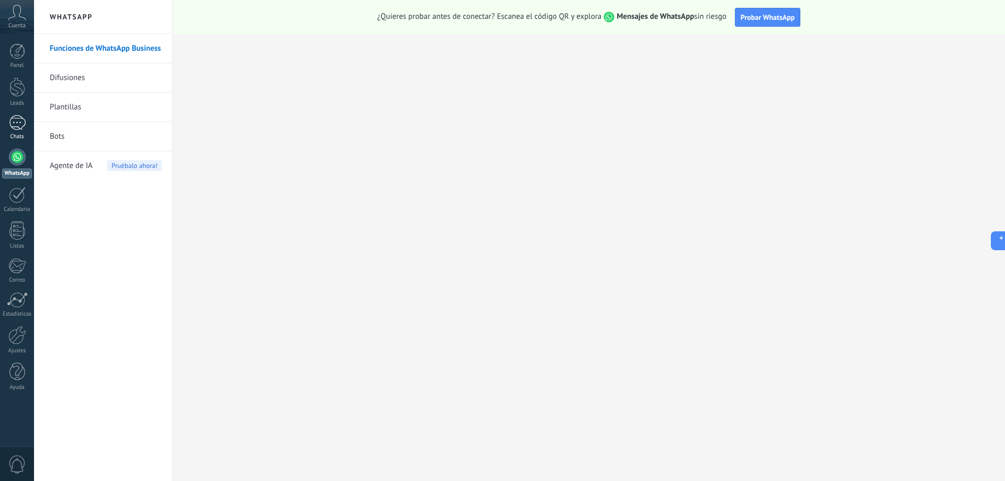
click at [16, 116] on div at bounding box center [17, 122] width 17 height 15
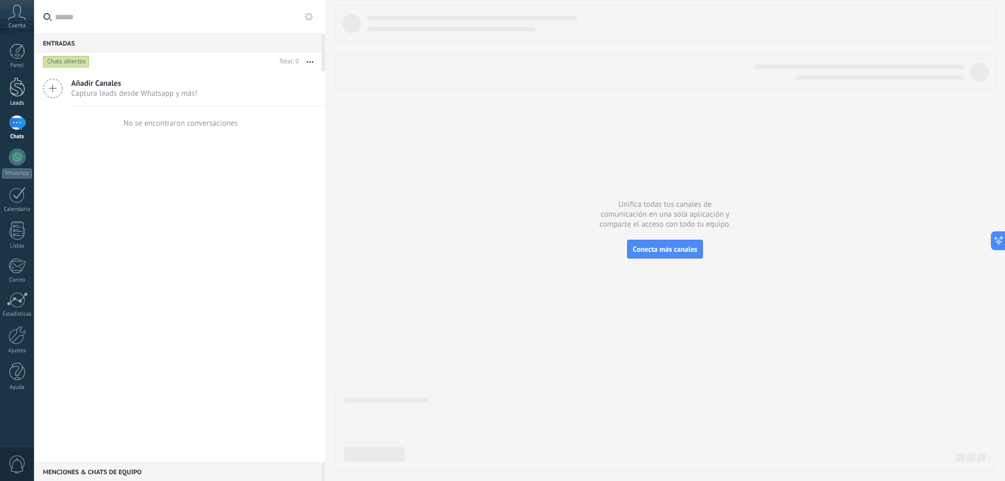
click at [18, 91] on div at bounding box center [17, 86] width 16 height 19
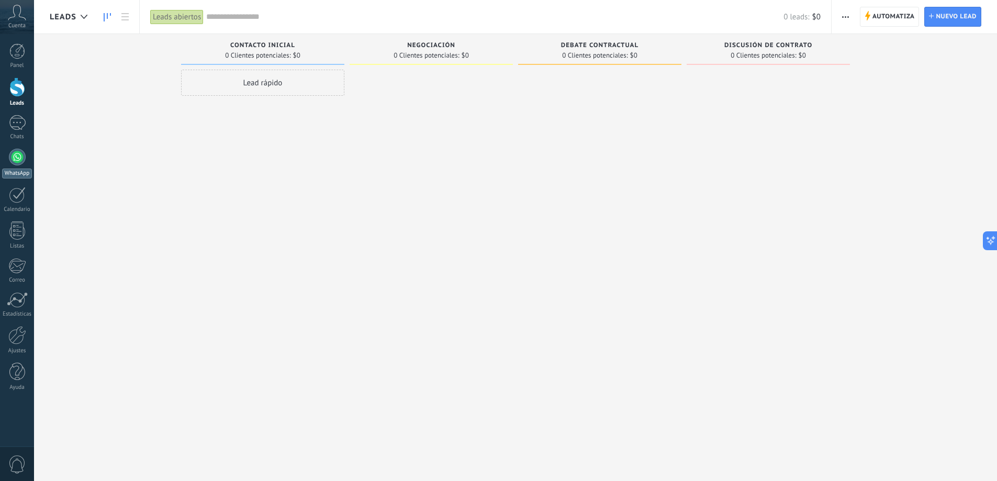
click at [18, 150] on div at bounding box center [17, 157] width 17 height 17
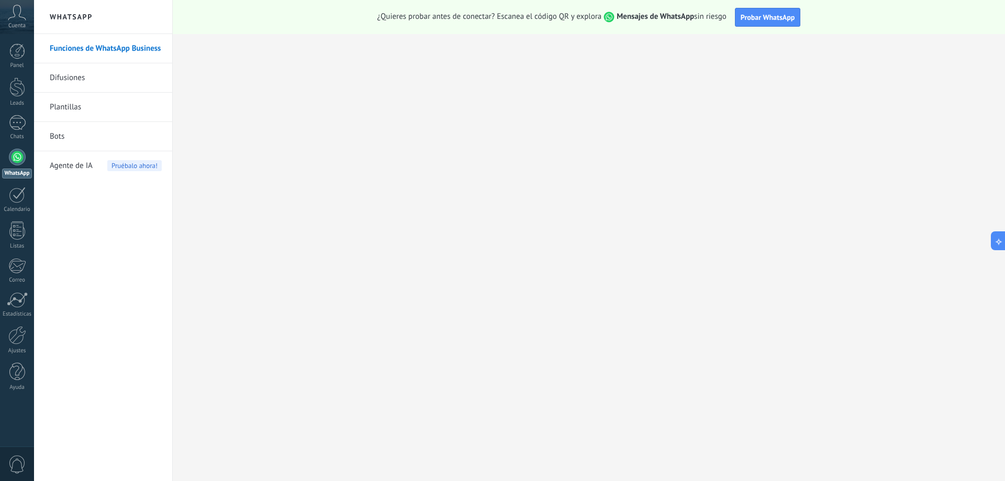
click at [117, 77] on link "Difusiones" at bounding box center [106, 77] width 112 height 29
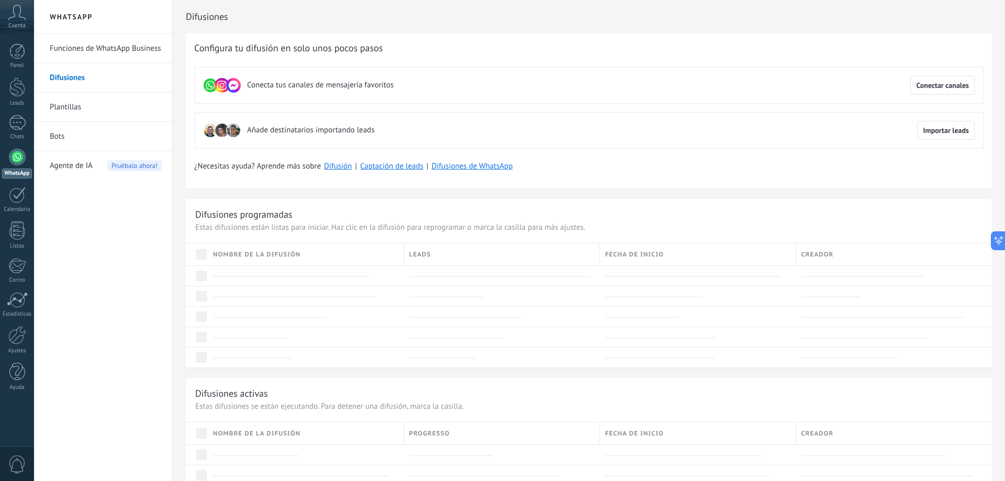
click at [114, 53] on link "Funciones de WhatsApp Business" at bounding box center [106, 48] width 112 height 29
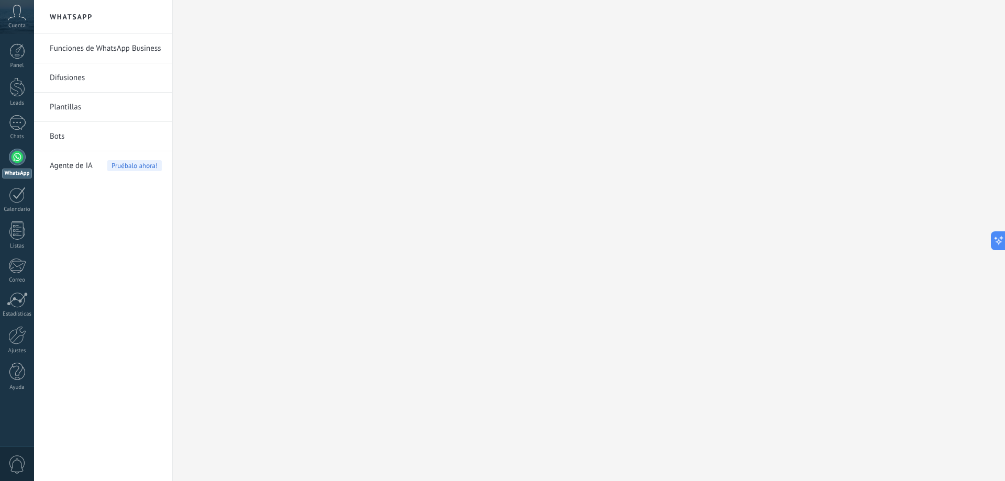
click at [87, 80] on link "Difusiones" at bounding box center [106, 77] width 112 height 29
click at [88, 107] on link "Plantillas" at bounding box center [106, 107] width 112 height 29
click at [138, 168] on span "Pruébalo ahora!" at bounding box center [134, 165] width 54 height 11
click at [91, 46] on link "Funciones de WhatsApp Business" at bounding box center [106, 48] width 112 height 29
click at [96, 40] on link "Funciones de WhatsApp Business" at bounding box center [106, 48] width 112 height 29
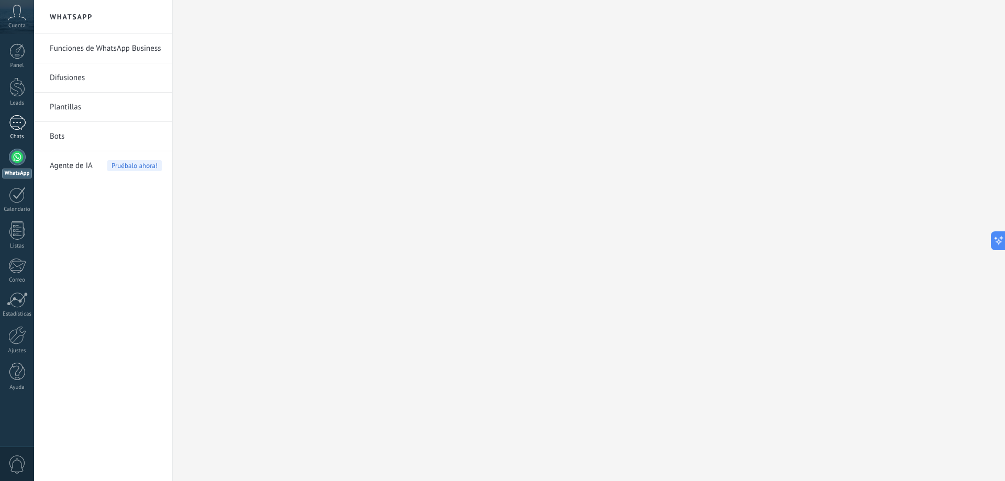
click at [17, 117] on div at bounding box center [17, 122] width 17 height 15
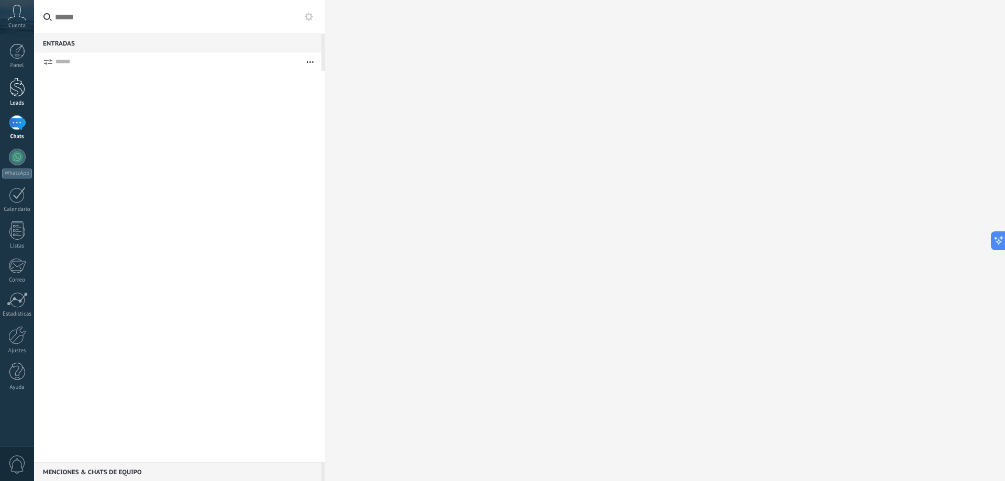
click at [20, 90] on div at bounding box center [17, 86] width 16 height 19
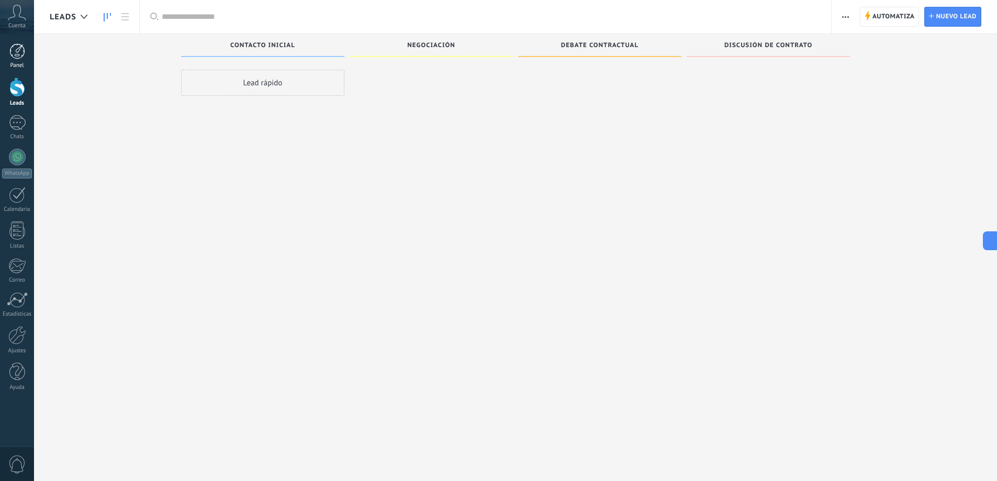
click at [16, 48] on div at bounding box center [17, 51] width 16 height 16
click at [22, 122] on div at bounding box center [17, 122] width 17 height 15
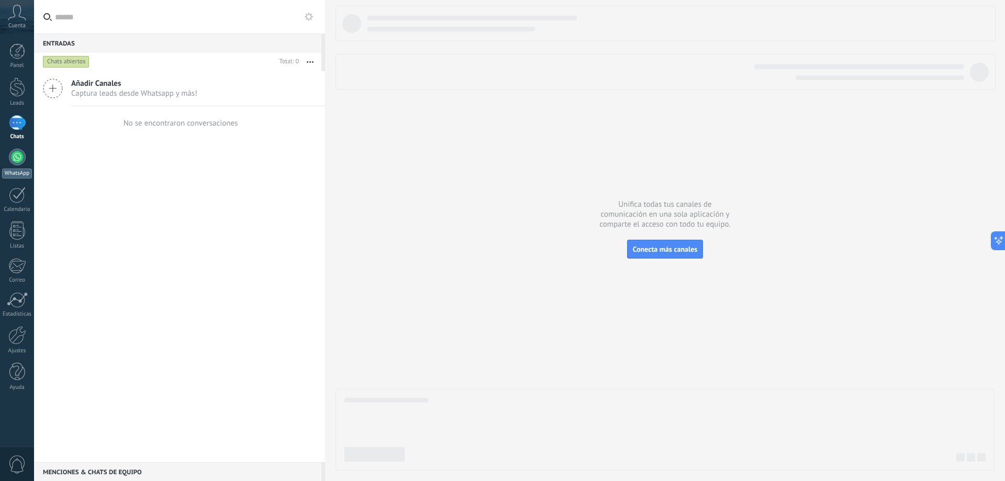
click at [11, 162] on div at bounding box center [17, 157] width 17 height 17
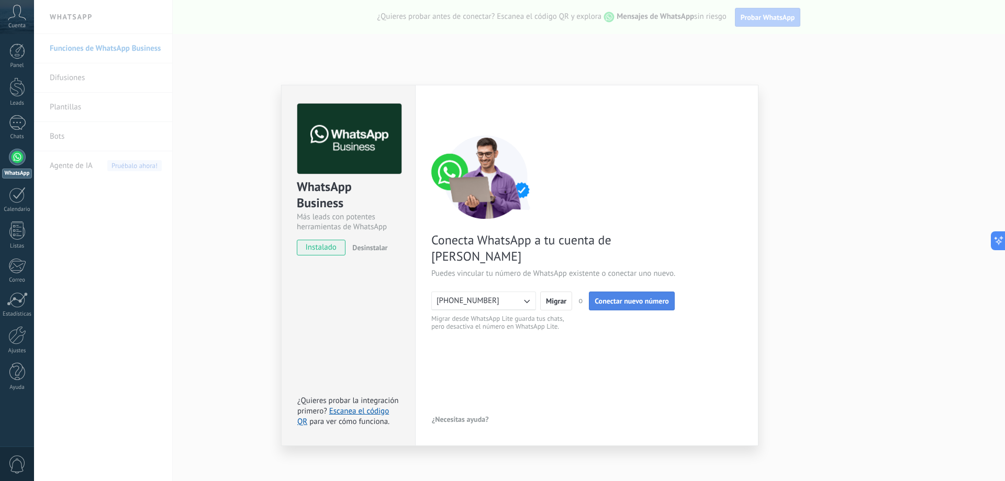
click at [626, 292] on button "Conectar nuevo número" at bounding box center [632, 301] width 86 height 19
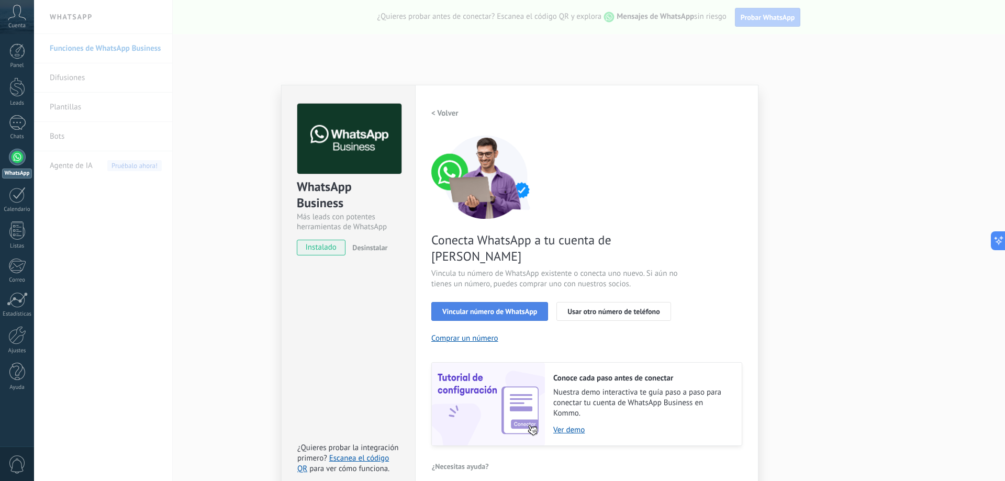
click at [519, 308] on span "Vincular número de WhatsApp" at bounding box center [489, 311] width 95 height 7
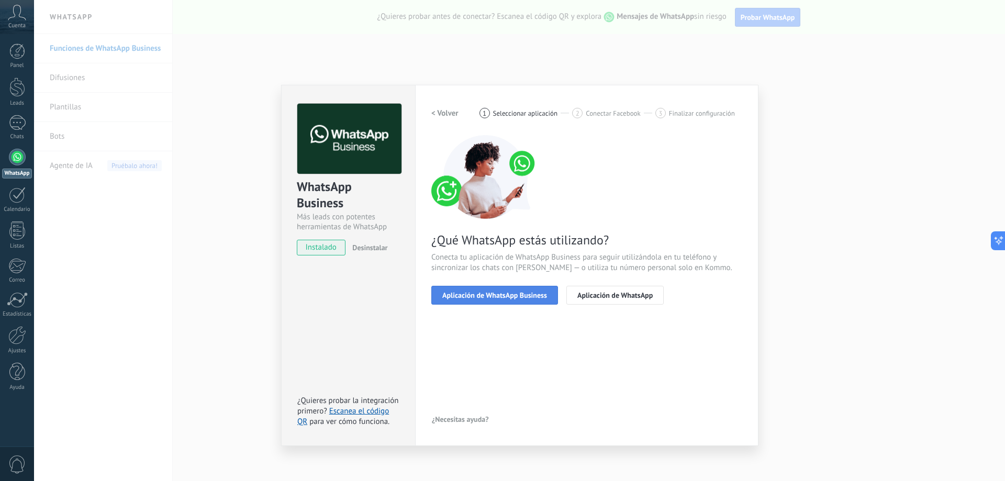
click at [539, 298] on span "Aplicación de WhatsApp Business" at bounding box center [494, 295] width 105 height 7
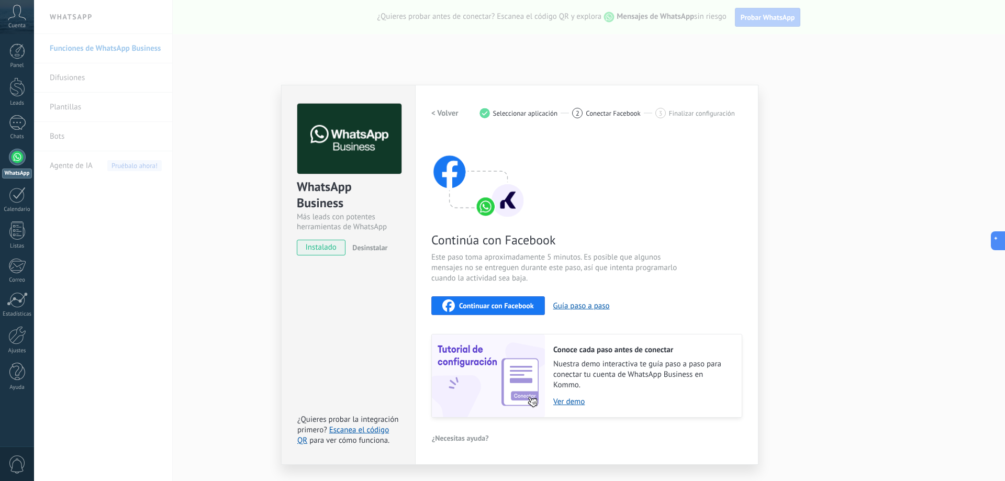
click at [194, 103] on div "WhatsApp Business Más leads con potentes herramientas de WhatsApp instalado Des…" at bounding box center [519, 240] width 971 height 481
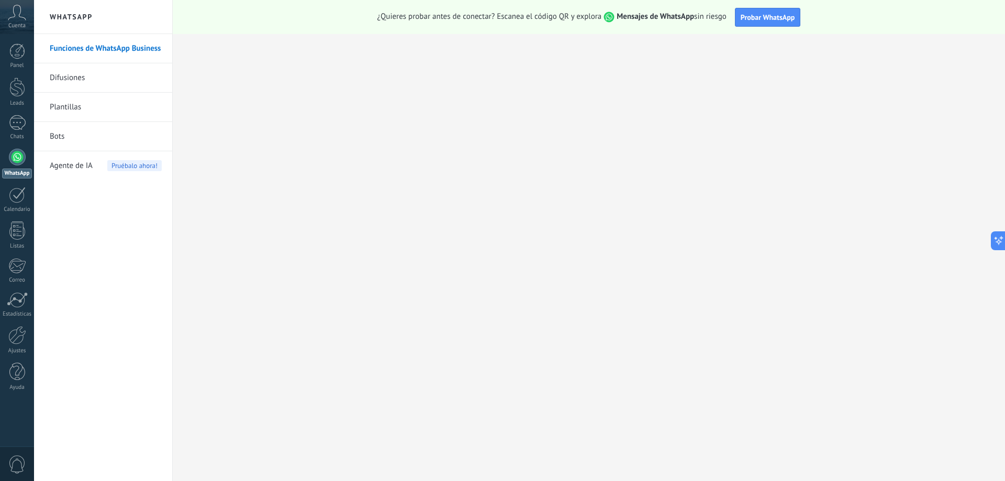
click at [73, 80] on link "Difusiones" at bounding box center [106, 77] width 112 height 29
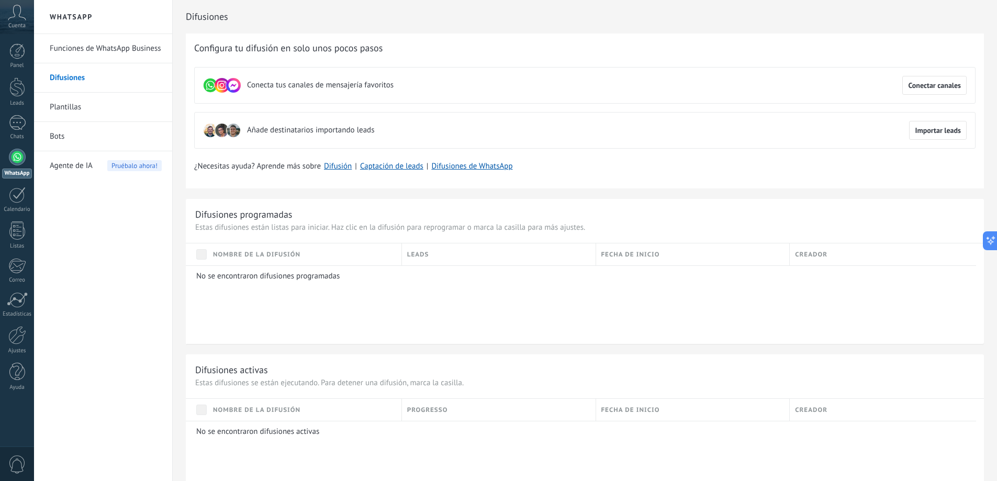
click at [80, 114] on link "Plantillas" at bounding box center [106, 107] width 112 height 29
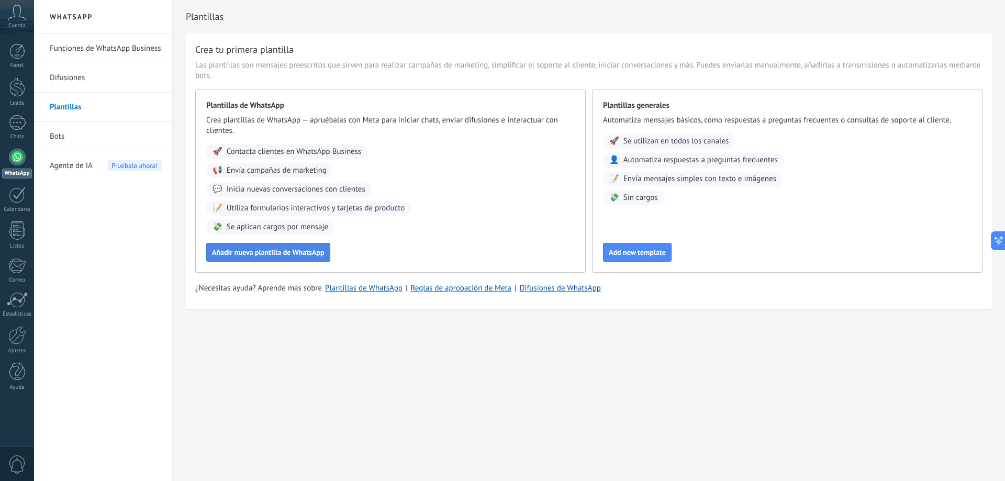
click at [243, 251] on span "Añadir nueva plantilla de WhatsApp" at bounding box center [268, 252] width 113 height 7
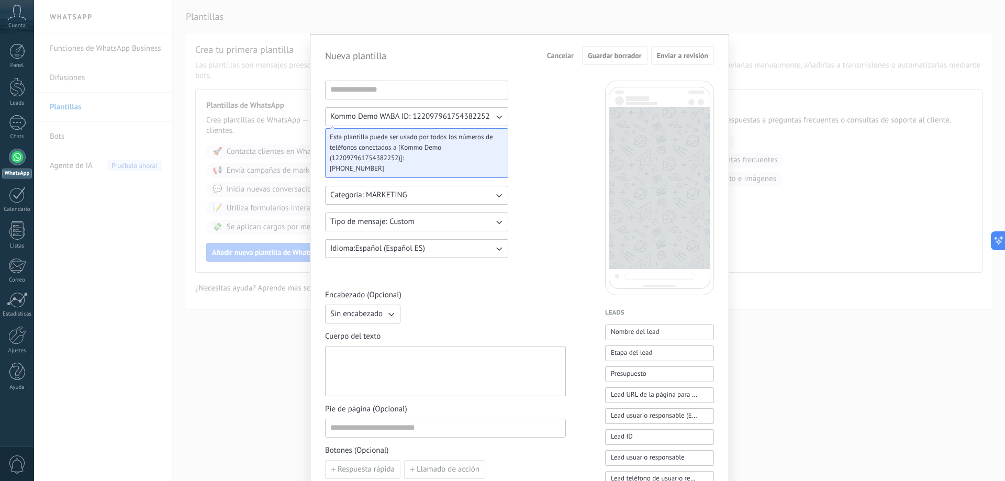
click at [547, 151] on div "Kommo Demo WABA ID: 122097961754382252 Esta plantilla puede ser usado por todos…" at bounding box center [445, 434] width 241 height 707
click at [498, 117] on icon "button" at bounding box center [499, 118] width 6 height 4
click at [500, 121] on li "Kommo Demo WABA ID: 122097961754382252" at bounding box center [413, 117] width 189 height 18
click at [500, 121] on icon "button" at bounding box center [499, 117] width 10 height 10
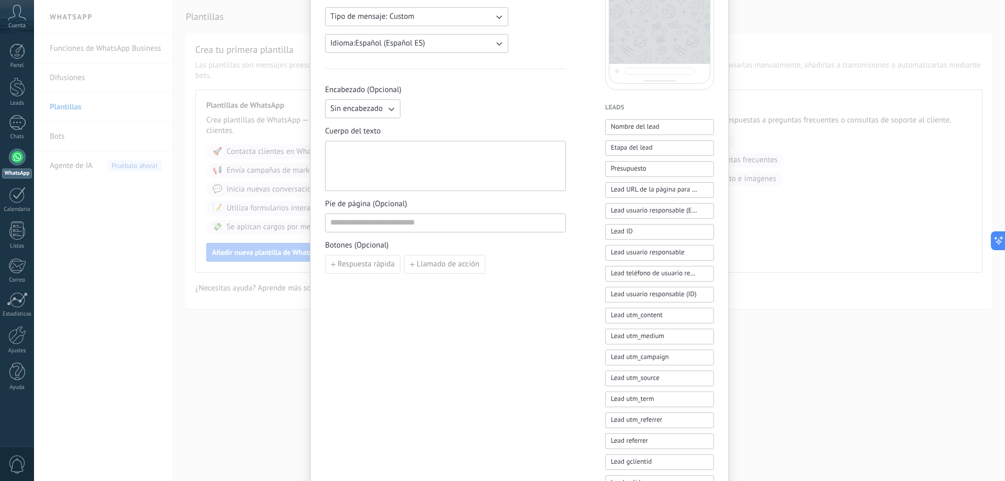
scroll to position [209, 0]
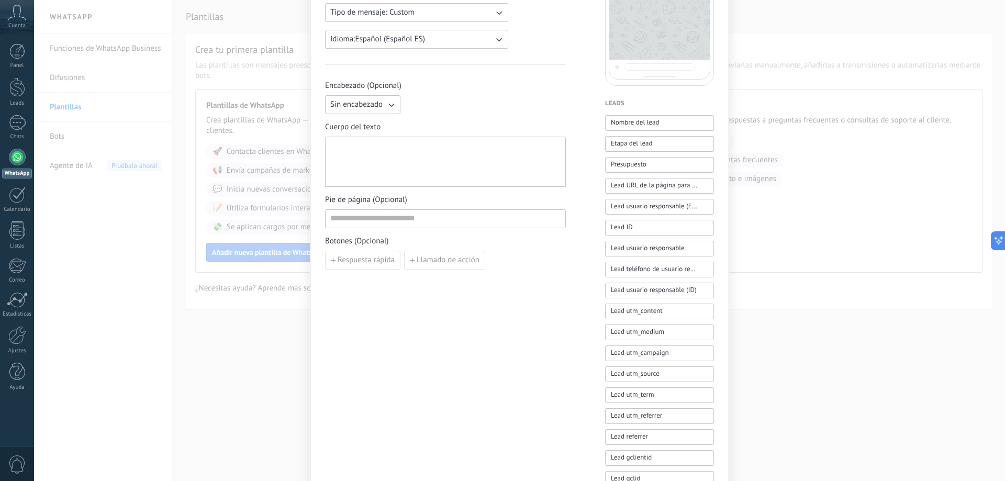
click at [386, 101] on icon "button" at bounding box center [391, 104] width 10 height 10
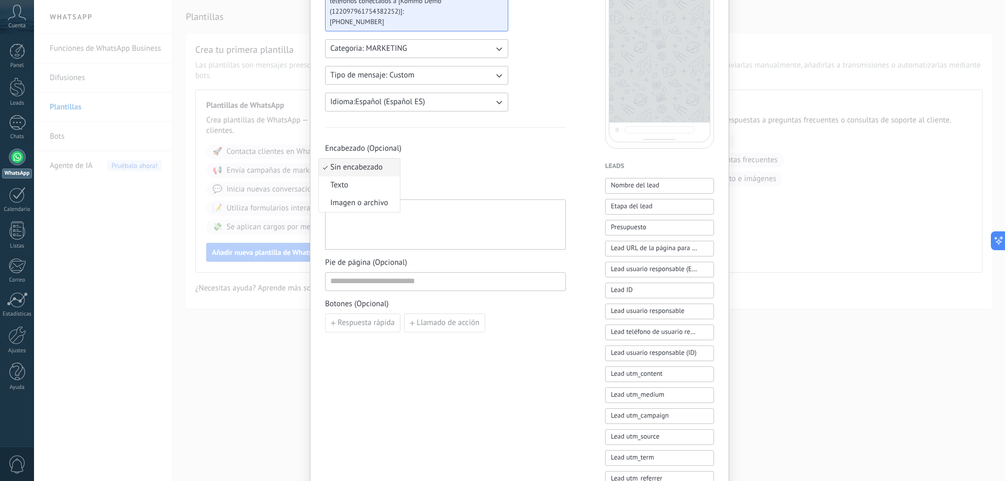
scroll to position [157, 0]
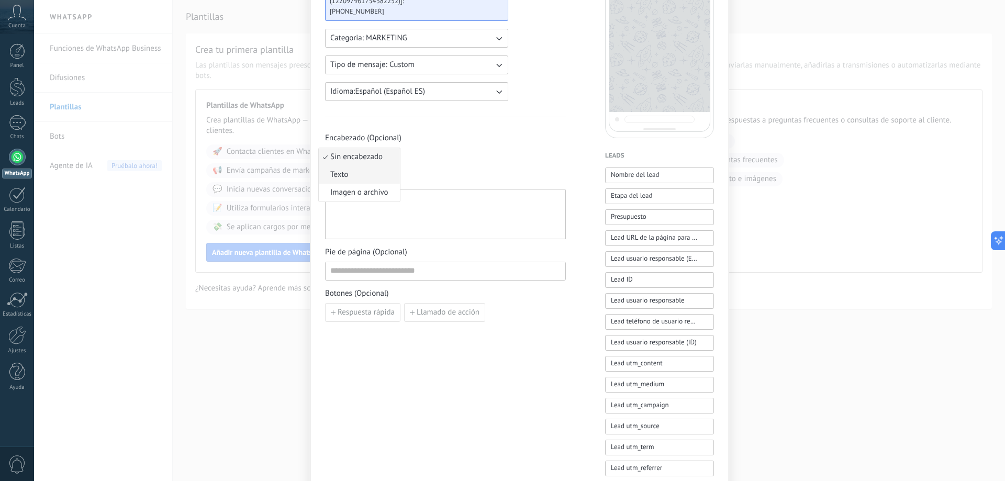
click at [362, 175] on li "Texto" at bounding box center [359, 175] width 81 height 18
click at [421, 159] on input at bounding box center [485, 156] width 160 height 17
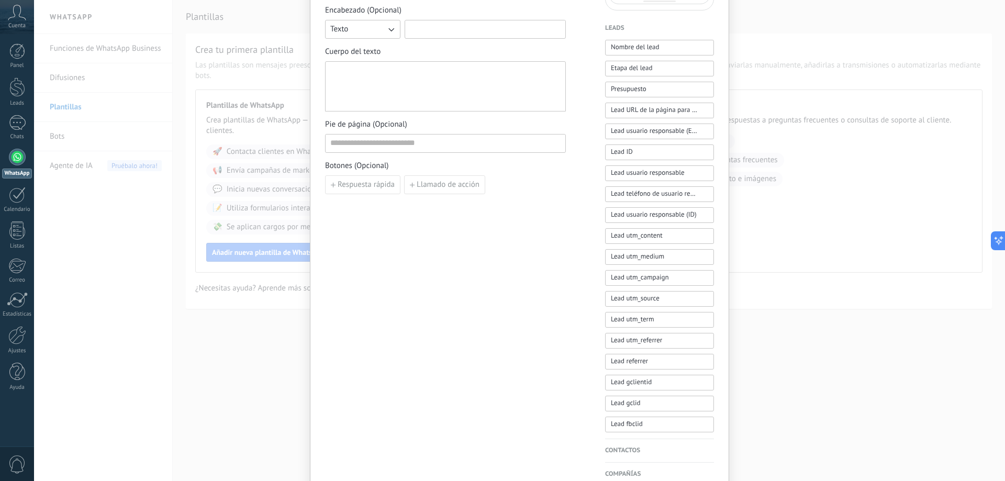
scroll to position [258, 0]
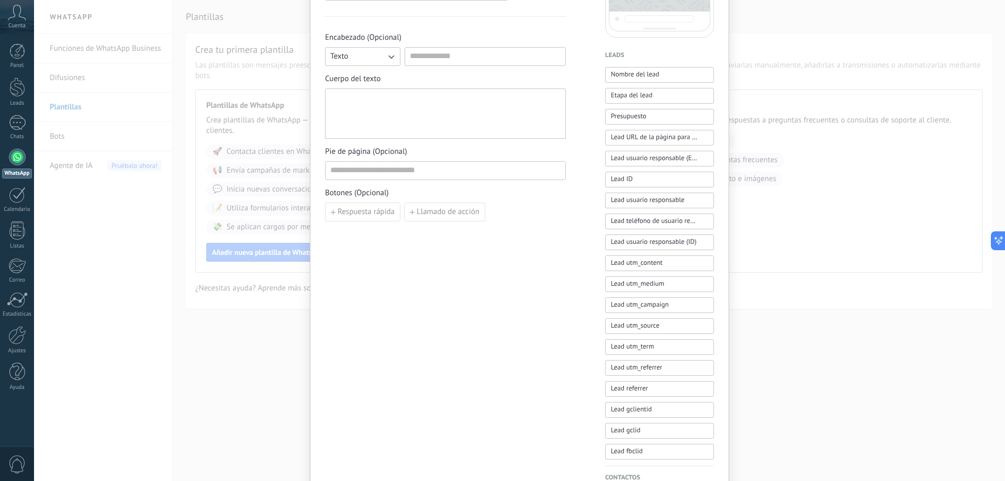
click at [129, 187] on div "Nueva plantilla Cancelar Guardar borrador Enviar a revisión Kommo Demo WABA ID:…" at bounding box center [519, 240] width 971 height 481
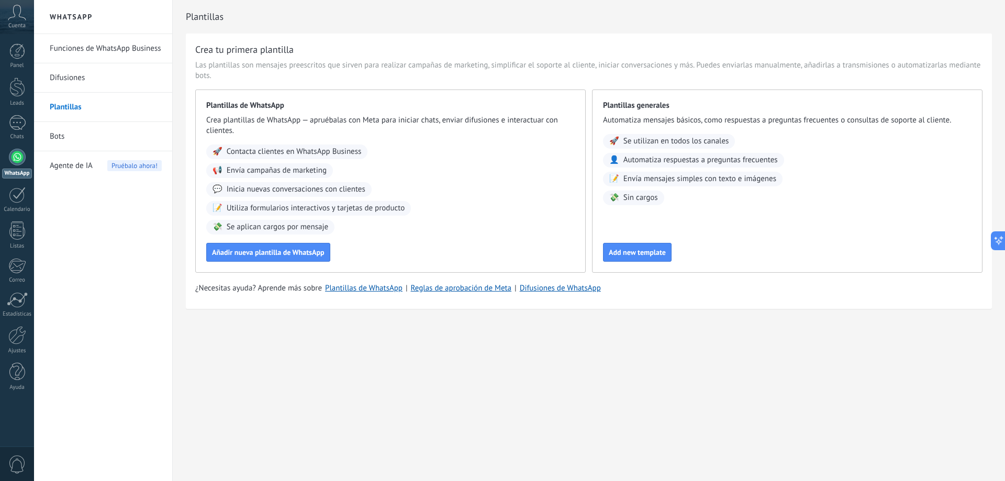
scroll to position [0, 0]
click at [7, 48] on link "Panel" at bounding box center [17, 56] width 34 height 26
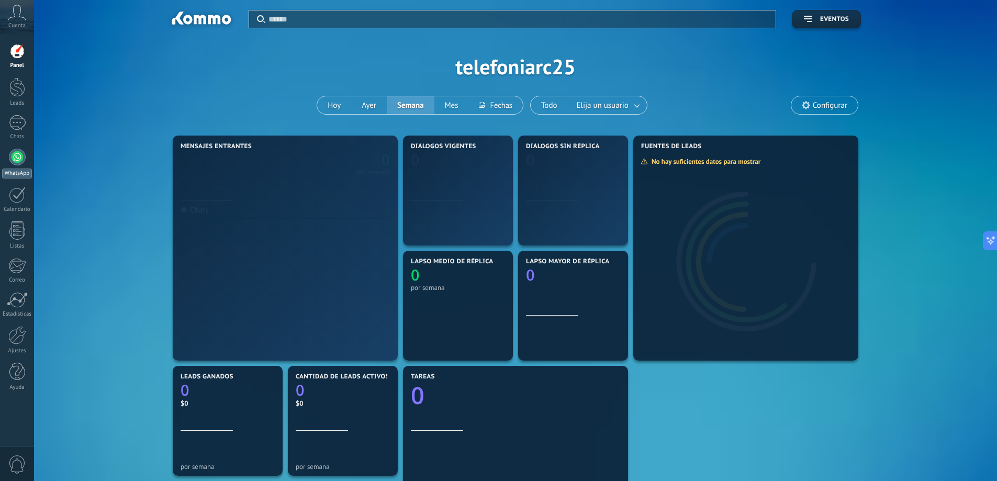
click at [23, 159] on div at bounding box center [17, 157] width 17 height 17
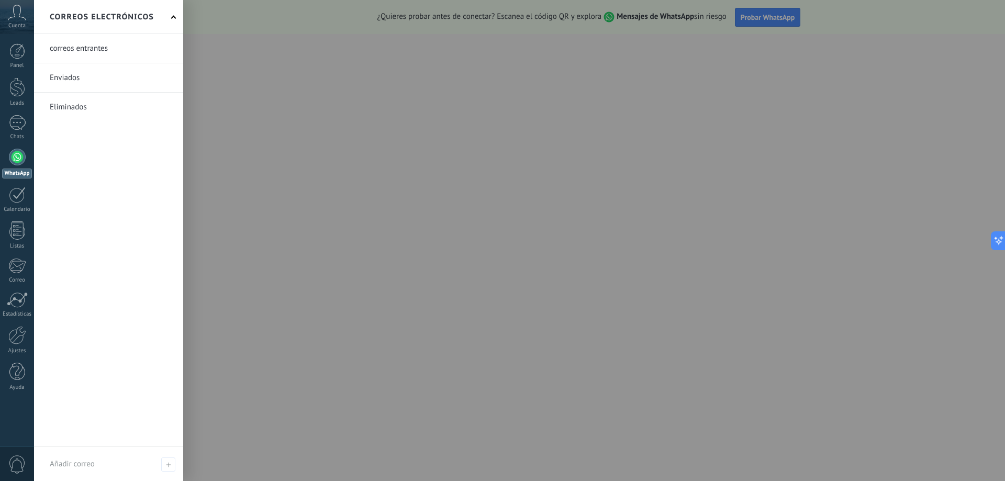
click at [969, 144] on div at bounding box center [536, 240] width 1005 height 481
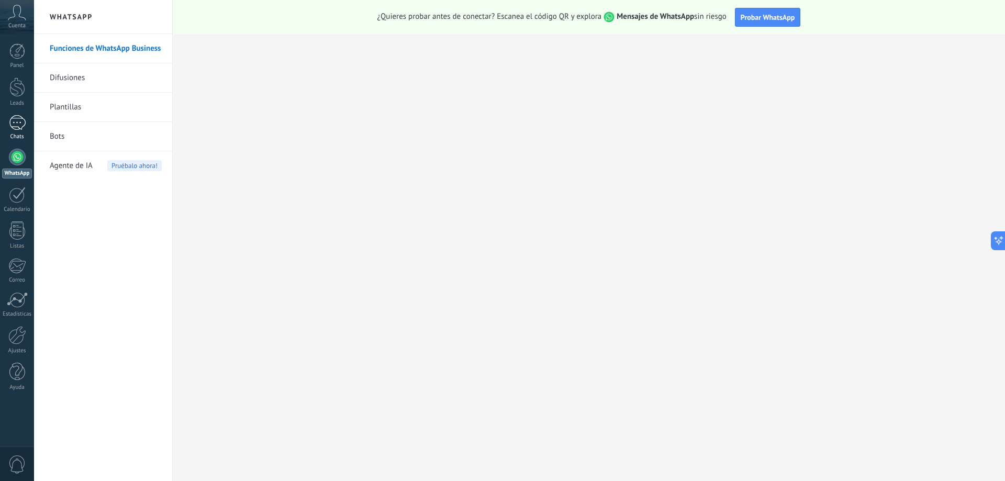
click at [11, 127] on div "1" at bounding box center [17, 122] width 17 height 15
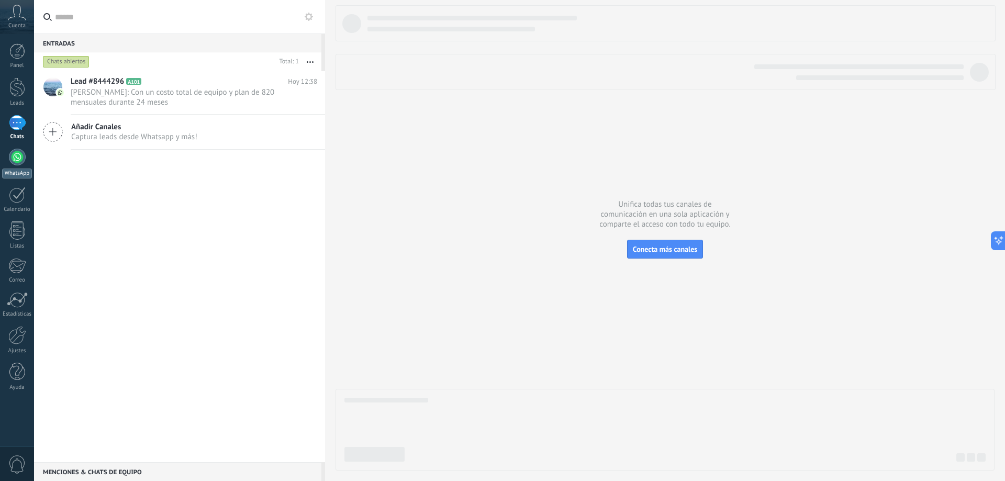
click at [23, 168] on link "WhatsApp" at bounding box center [17, 164] width 34 height 30
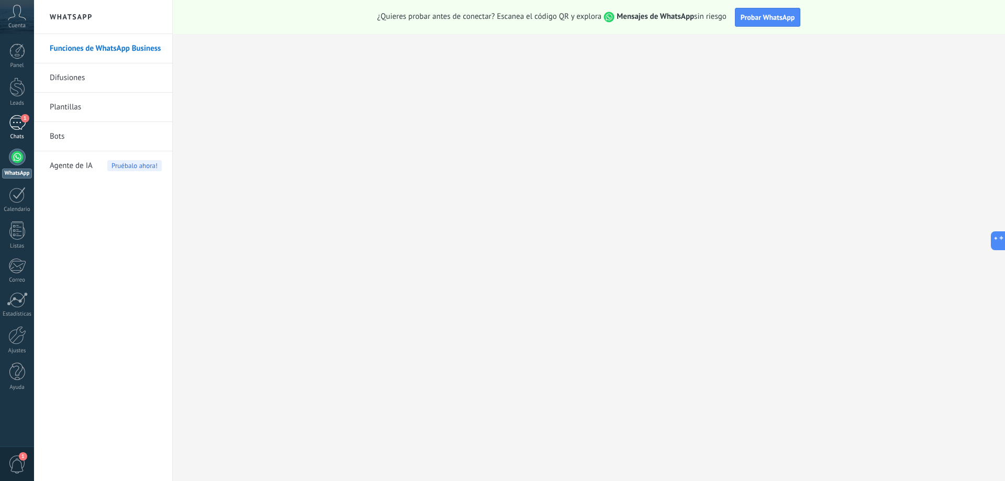
click at [11, 123] on div "1" at bounding box center [17, 122] width 17 height 15
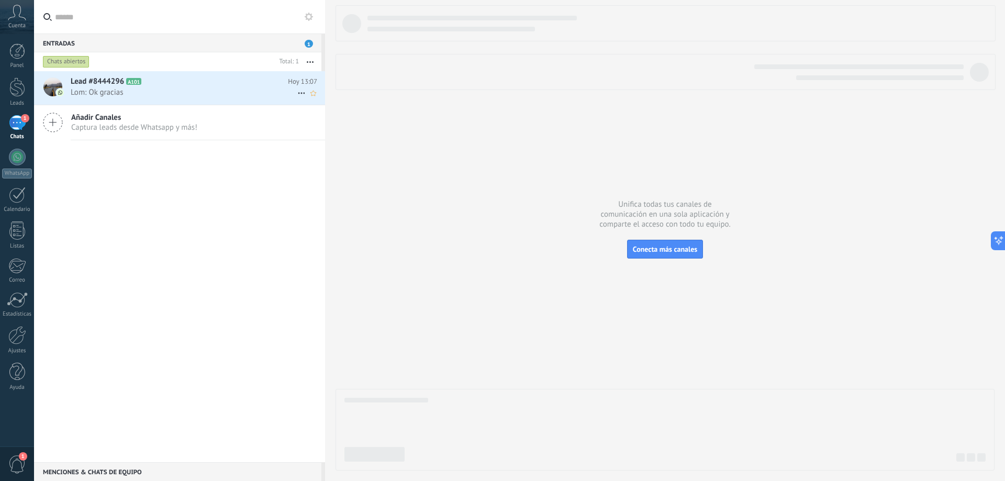
click at [157, 87] on div "Lead #8444296 A101 Hoy 13:07 Lom: Ok gracias" at bounding box center [198, 87] width 254 height 33
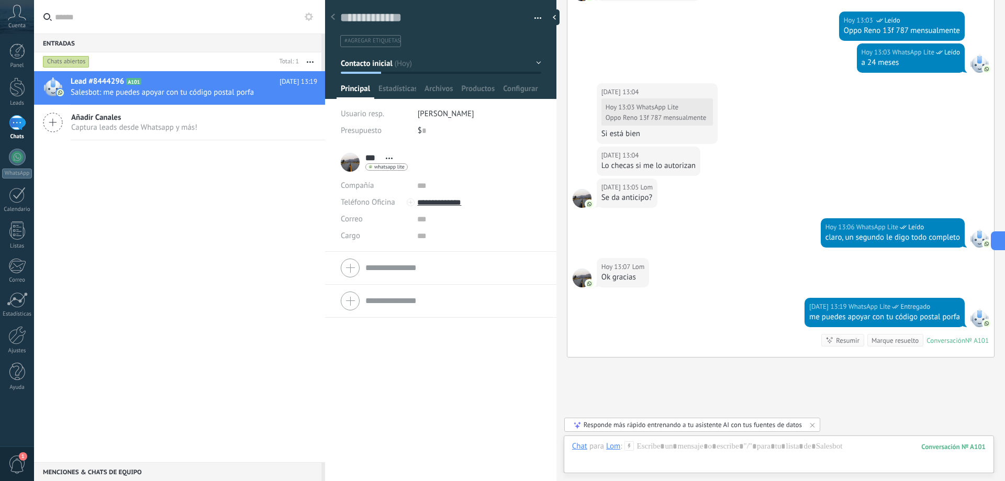
scroll to position [417, 0]
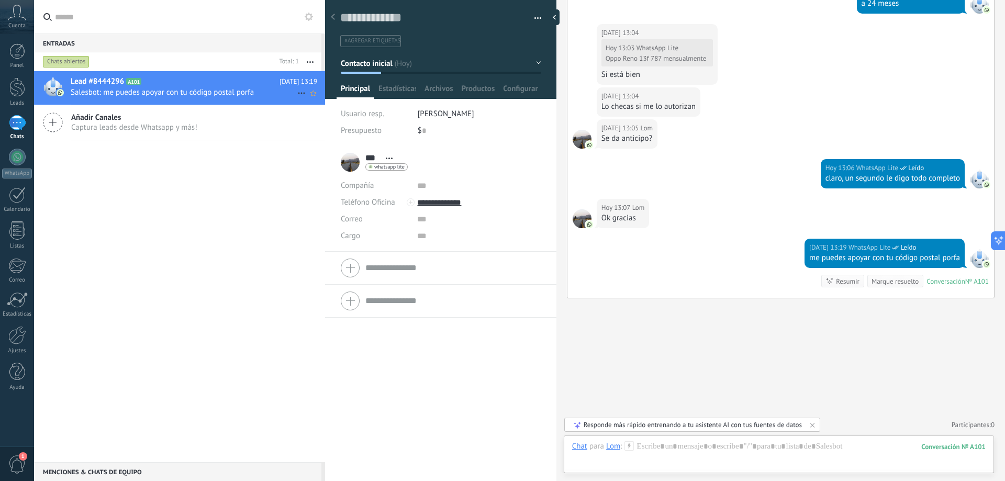
click at [218, 90] on span "Salesbot: me puedes apoyar con tu código postal porfa" at bounding box center [184, 92] width 227 height 10
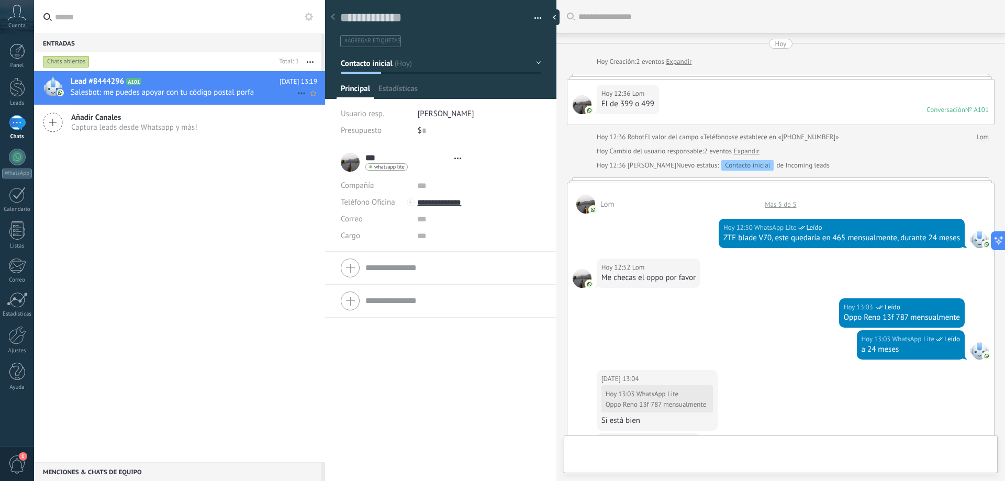
type textarea "**********"
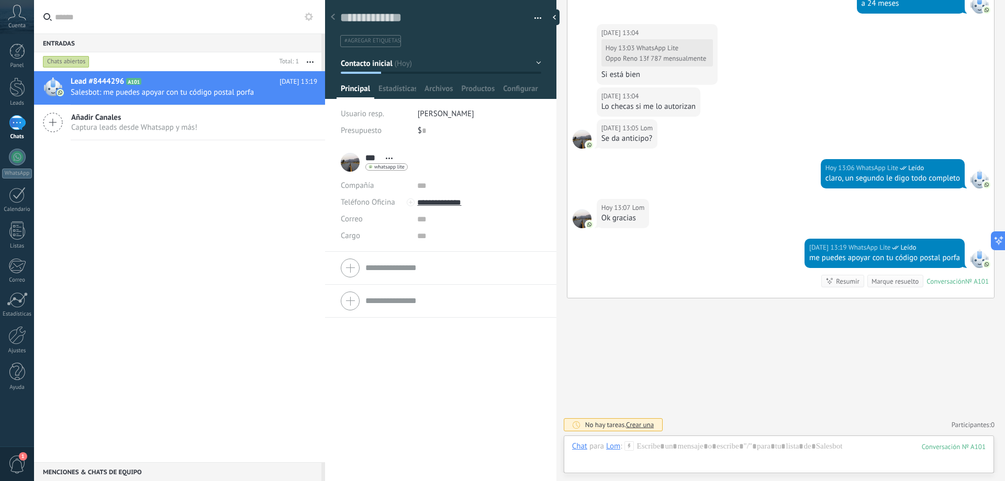
click at [453, 481] on div "*** Lom *** Lom Apellido Abrir detalle Copie el nombre" at bounding box center [440, 314] width 231 height 336
